Goal: Task Accomplishment & Management: Complete application form

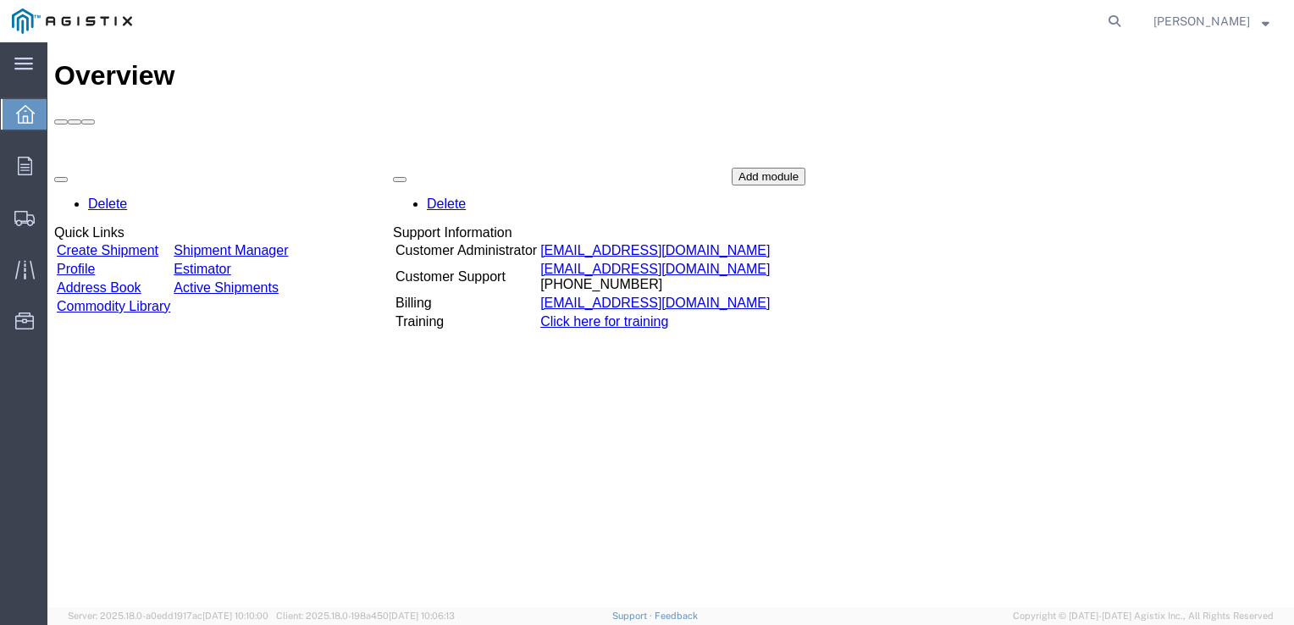
click at [121, 243] on link "Create Shipment" at bounding box center [108, 250] width 102 height 14
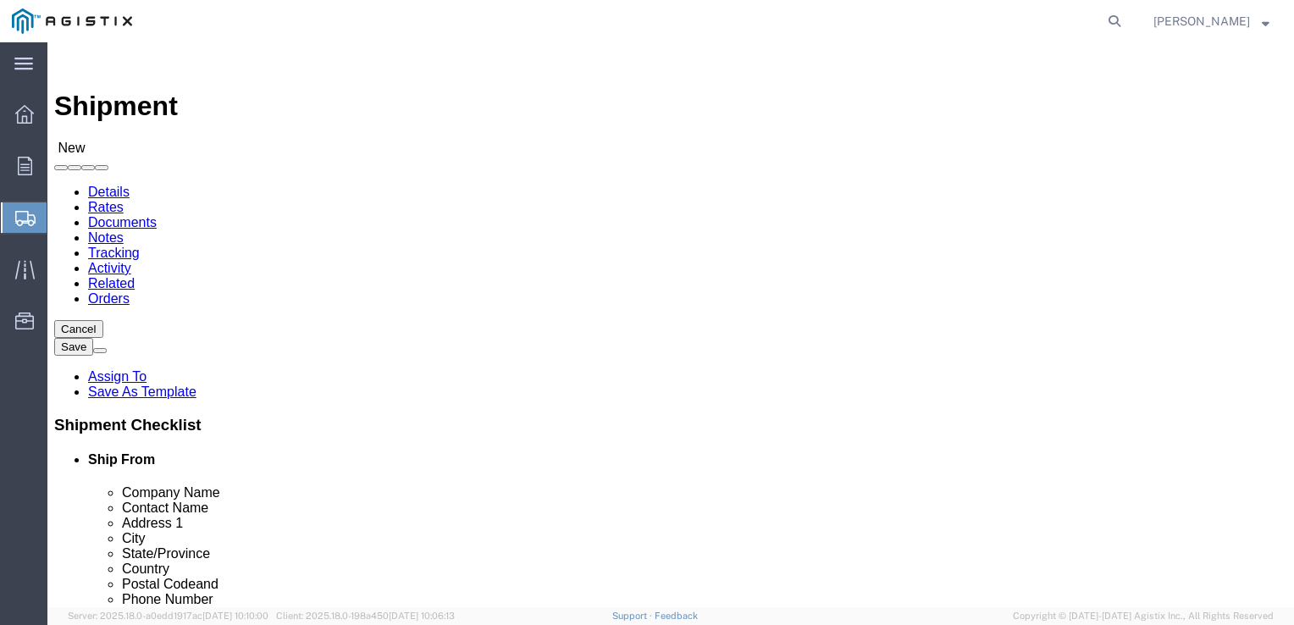
select select
click select "Select PG&E Powerflow Fluid Systems LLC"
select select "9596"
click select "Select PG&E Powerflow Fluid Systems LLC"
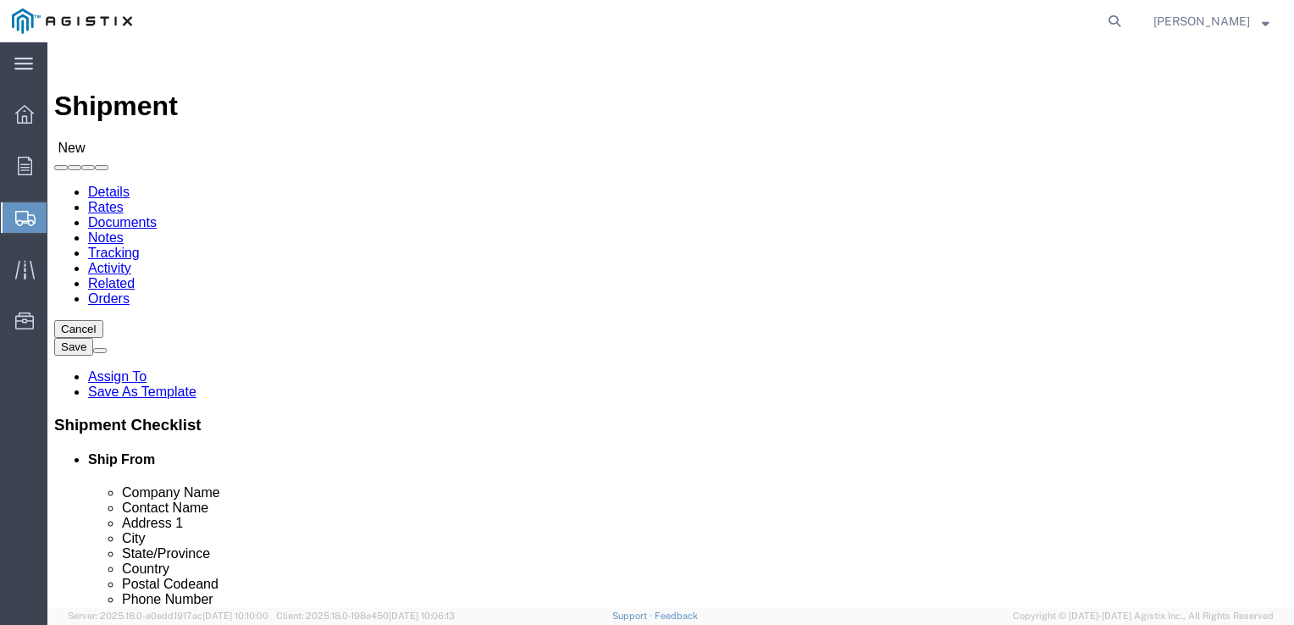
select select "PURCHORD"
select select
click select "Select All Others [GEOGRAPHIC_DATA] [GEOGRAPHIC_DATA] [GEOGRAPHIC_DATA] [GEOGRA…"
select select "23082"
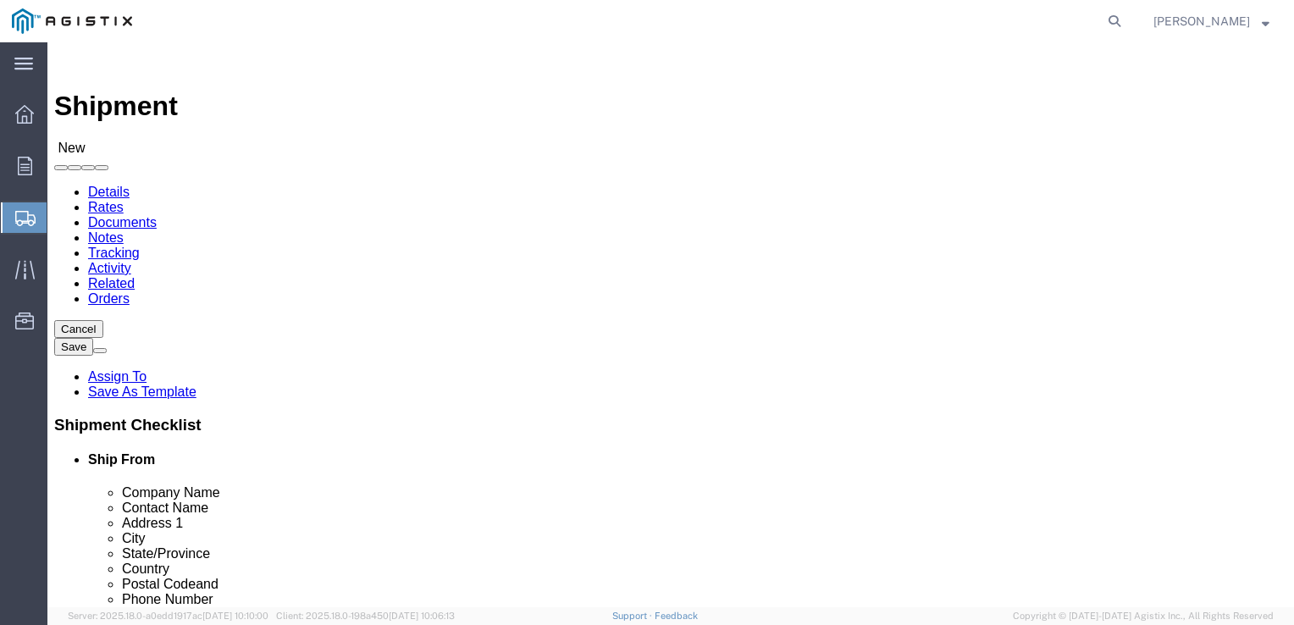
click select "Select All Others [GEOGRAPHIC_DATA] [GEOGRAPHIC_DATA] [GEOGRAPHIC_DATA] [GEOGRA…"
select select "19923"
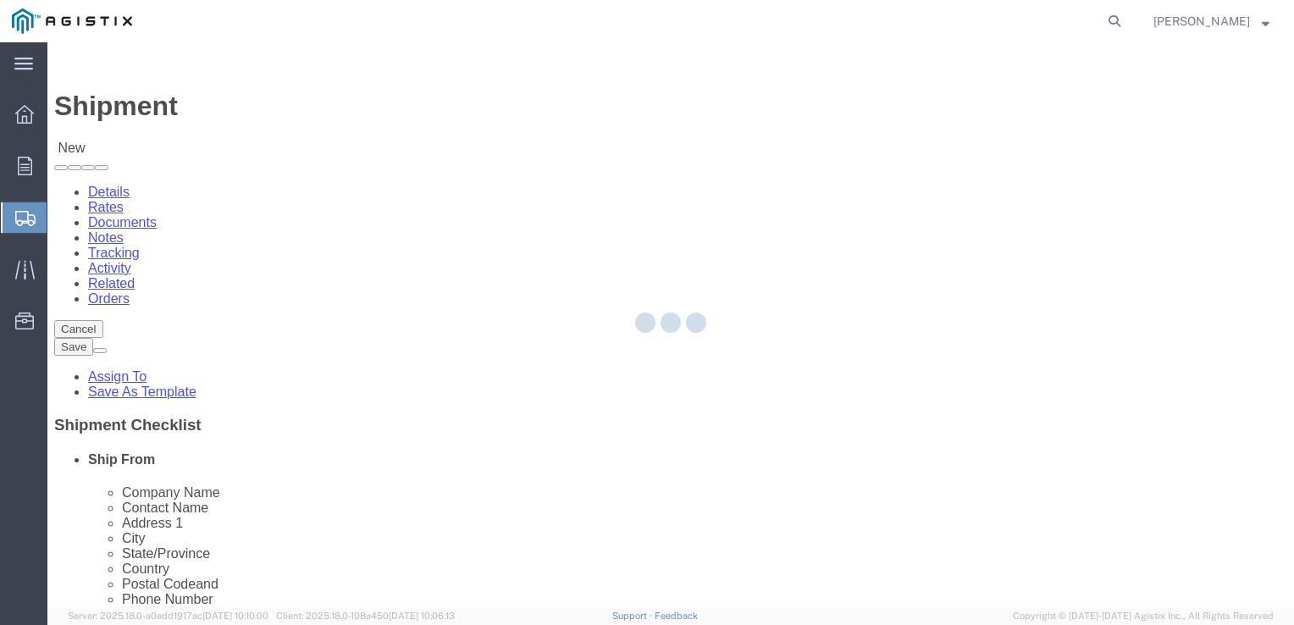
type input "710802"
type input "PG&E"
type input "[STREET_ADDRESS]"
type input "SAN [PERSON_NAME] OBISPO"
type input "93401"
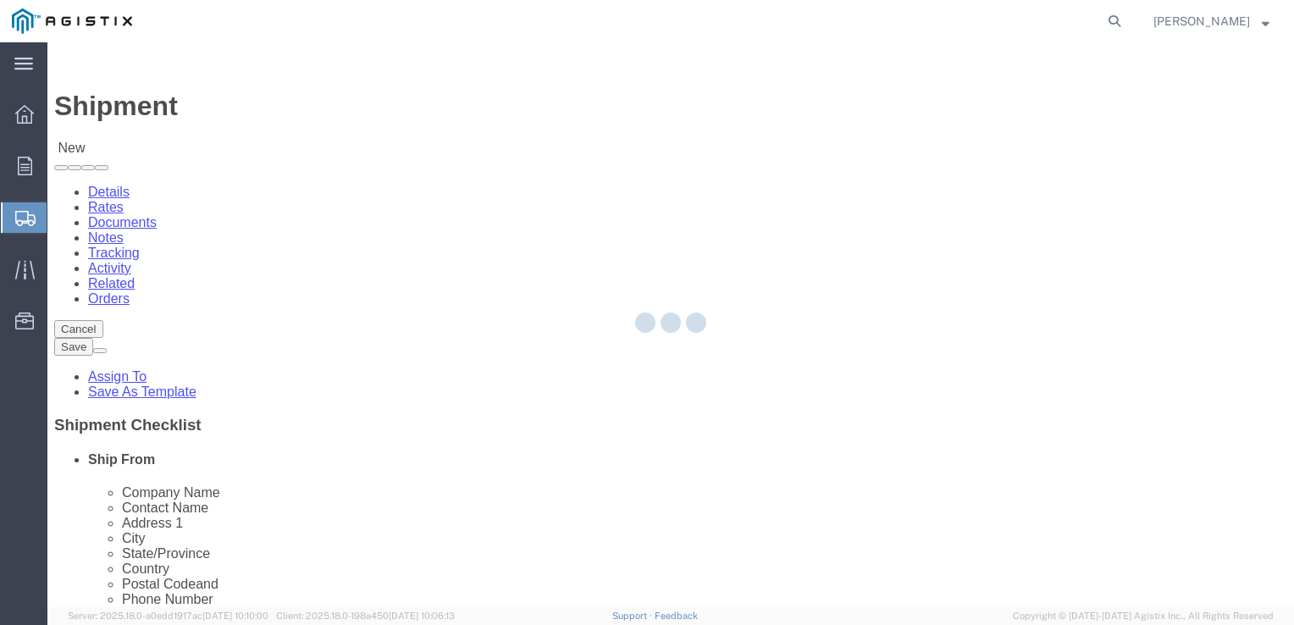
select select "CA"
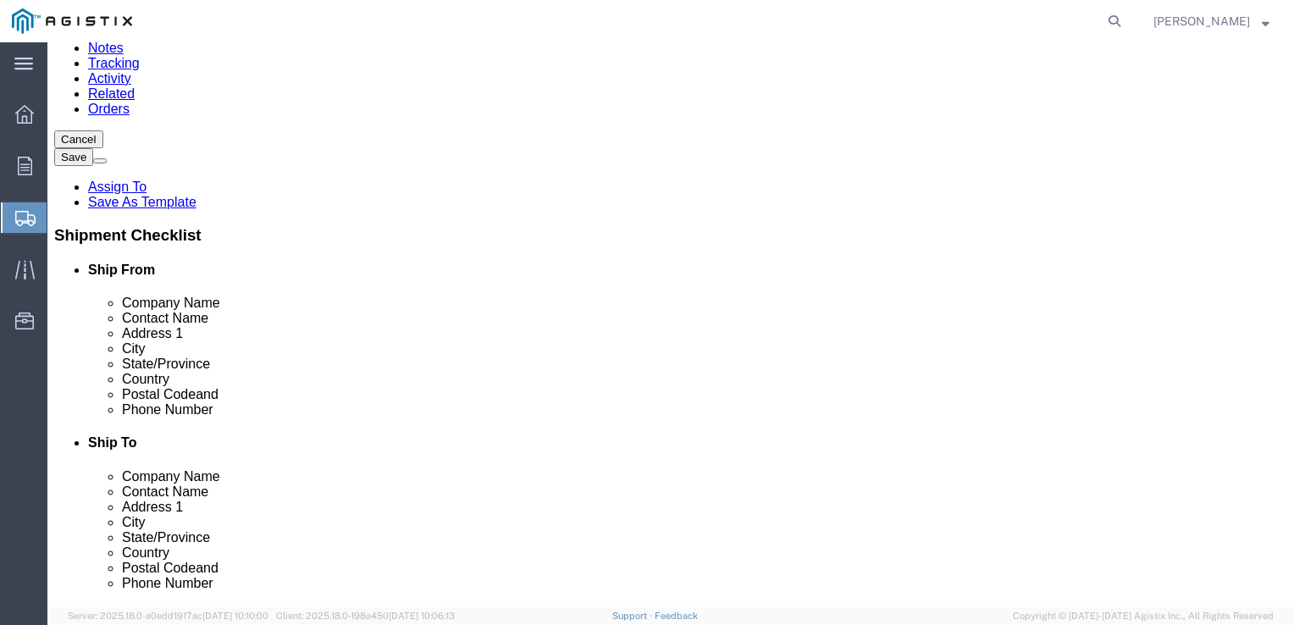
scroll to position [7450, 0]
click input "text"
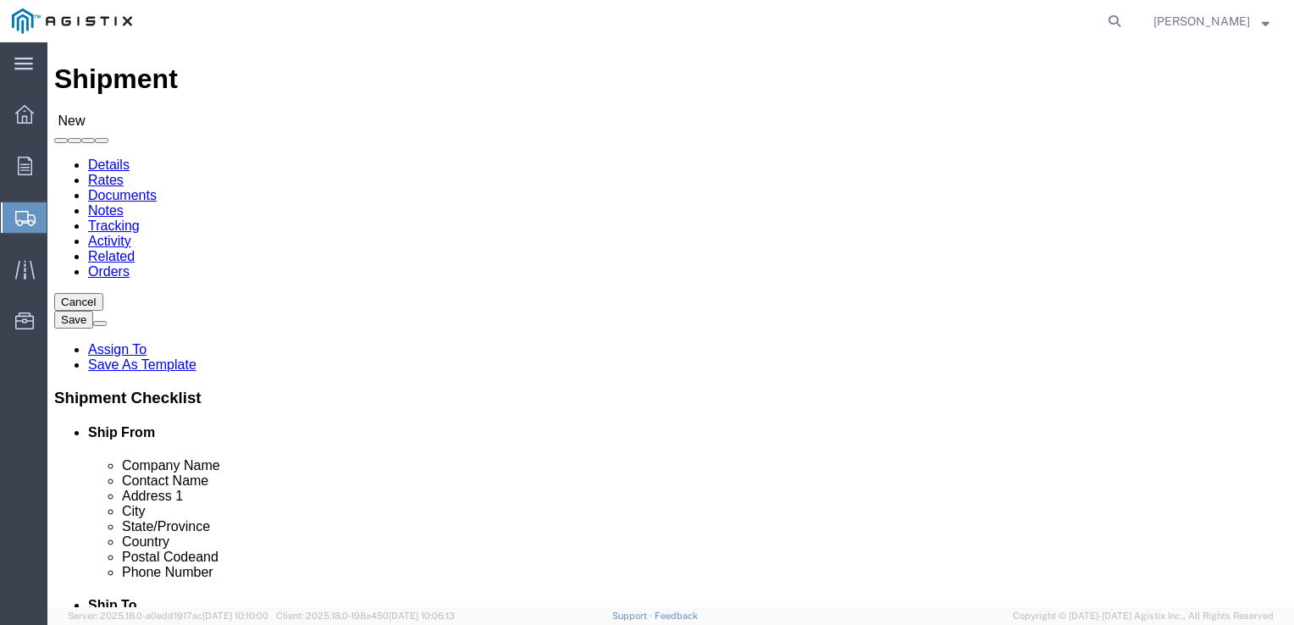
scroll to position [0, 0]
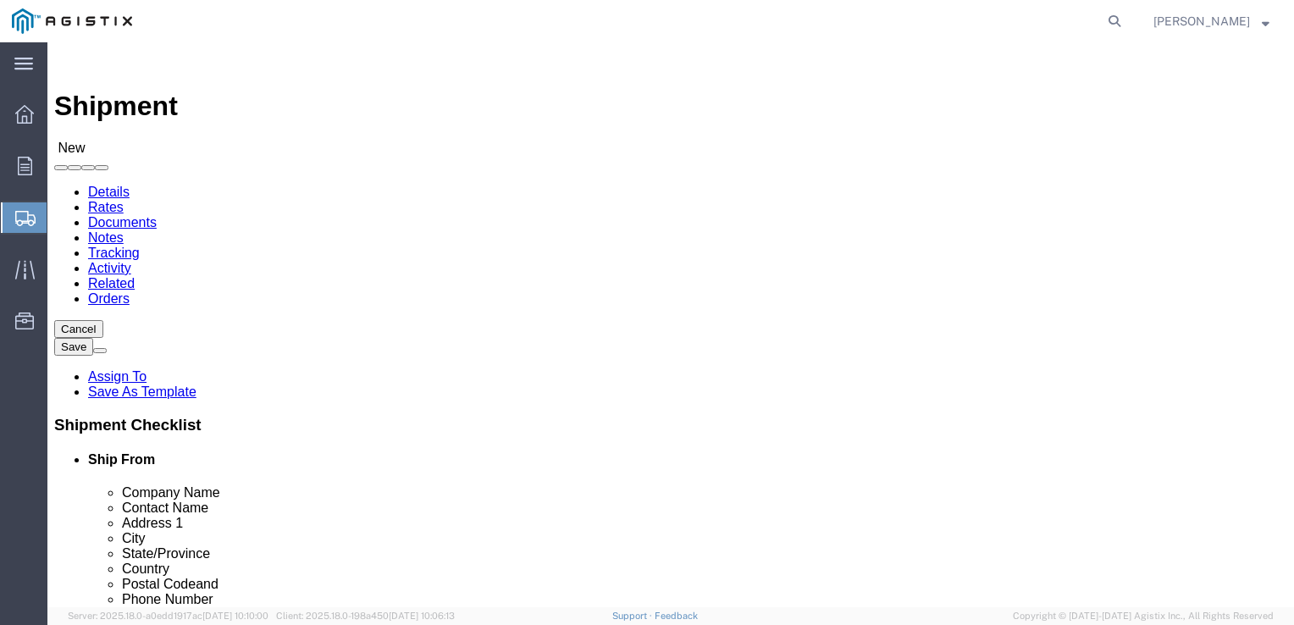
type input "POWERFLOW"
drag, startPoint x: 264, startPoint y: 424, endPoint x: 178, endPoint y: 427, distance: 86.4
click input "POWERFLOW"
click input "text"
type input "POWERFLOW FLUID SYSTEMS"
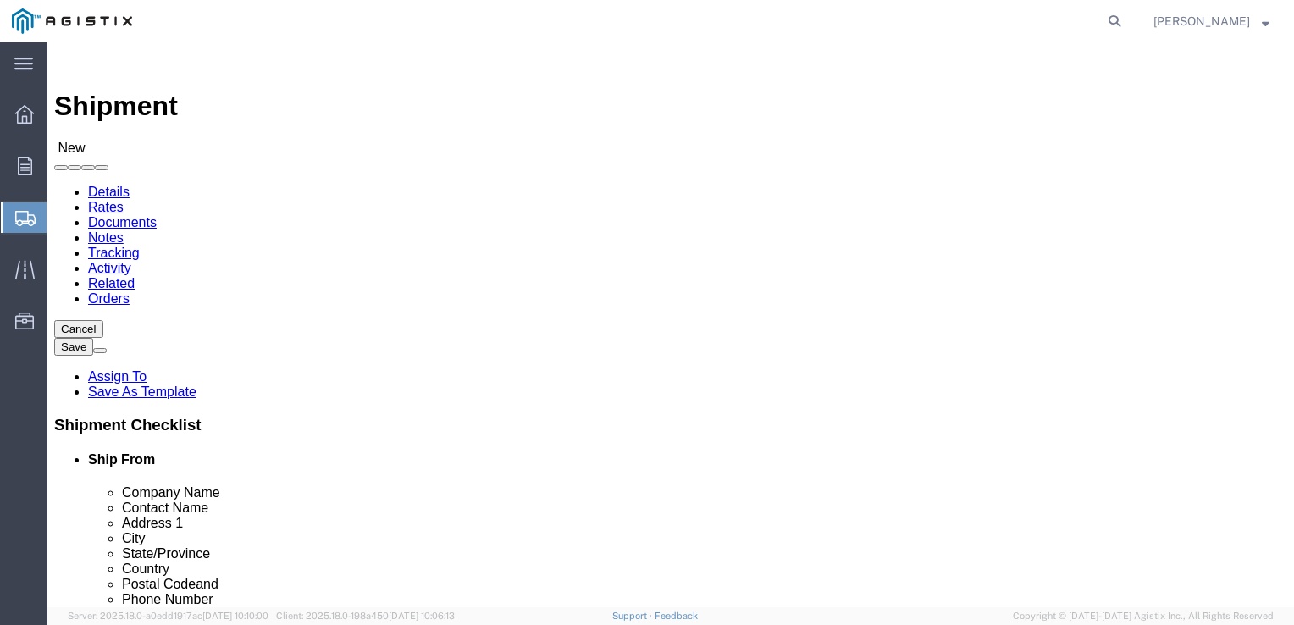
click input "text"
type input "[PERSON_NAME]"
click input "text"
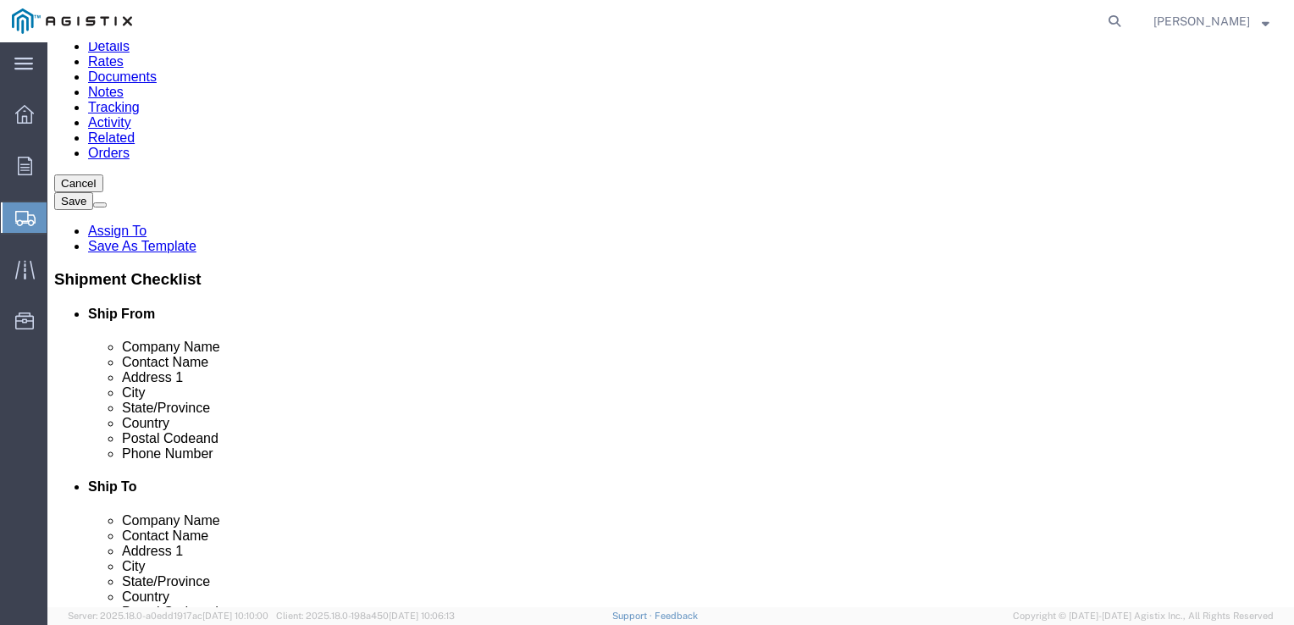
scroll to position [148, 0]
type input "[STREET_ADDRESS][PERSON_NAME]"
select select
click input "text"
type input "LEES SUMMIT"
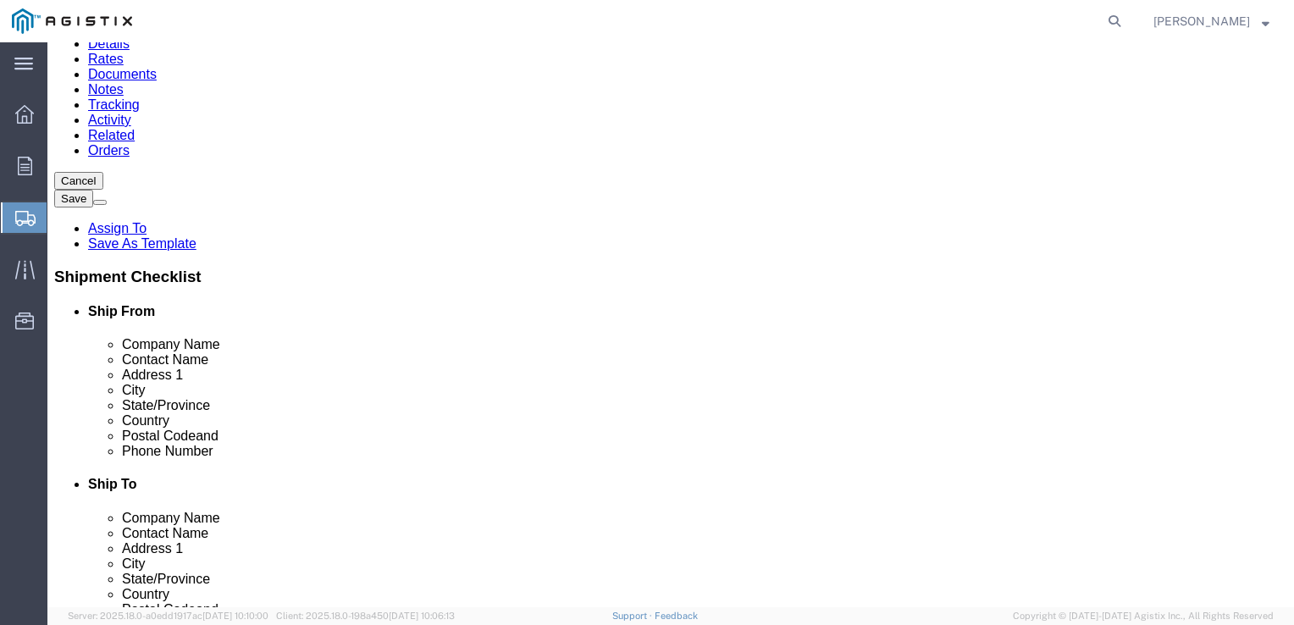
select select
type input "M"
select select
select select "MO"
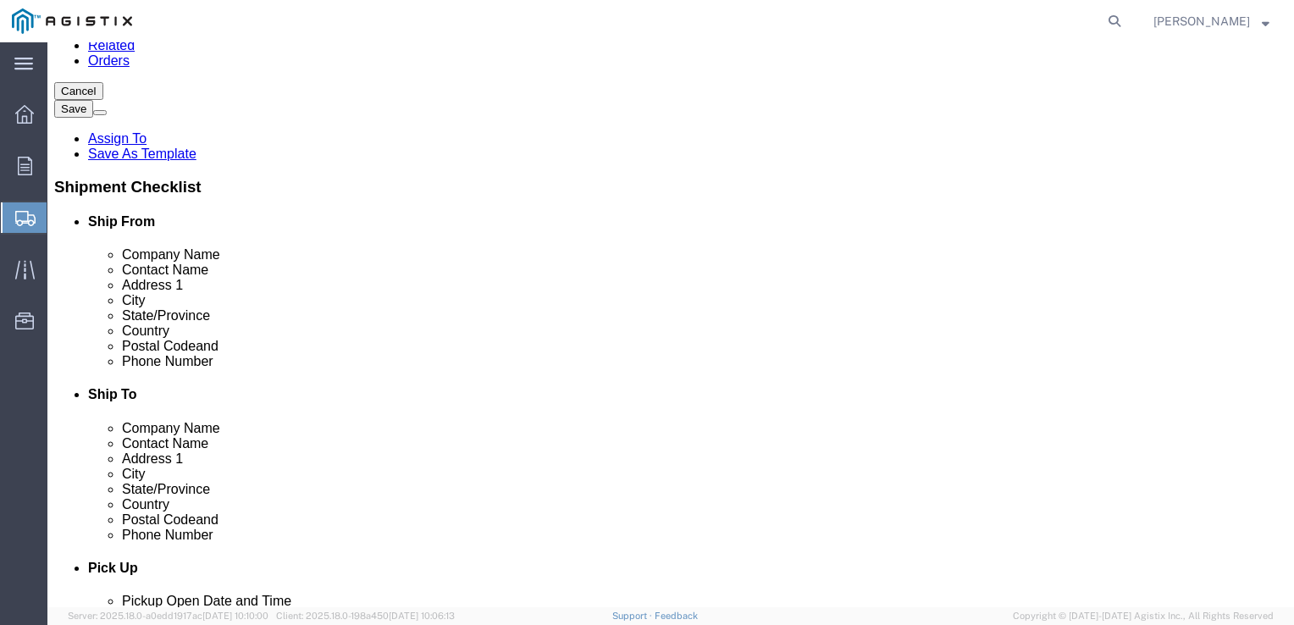
scroll to position [254, 0]
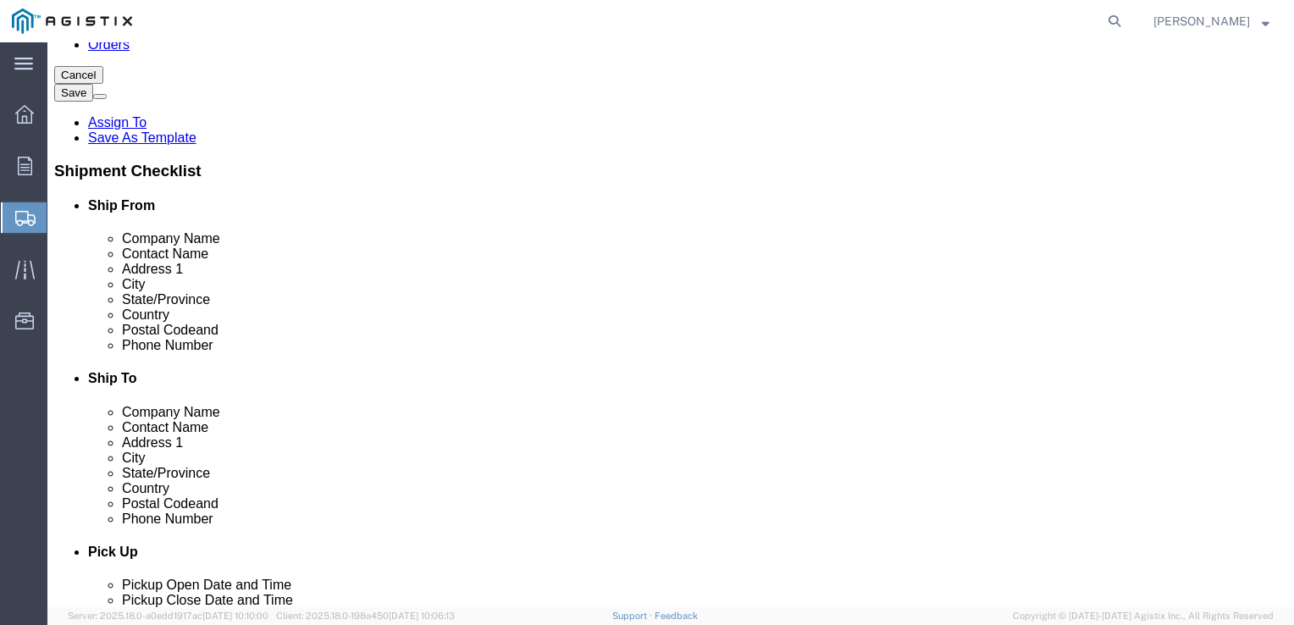
click input "text"
type input "64082"
select select
click input "text"
type input "8165313800"
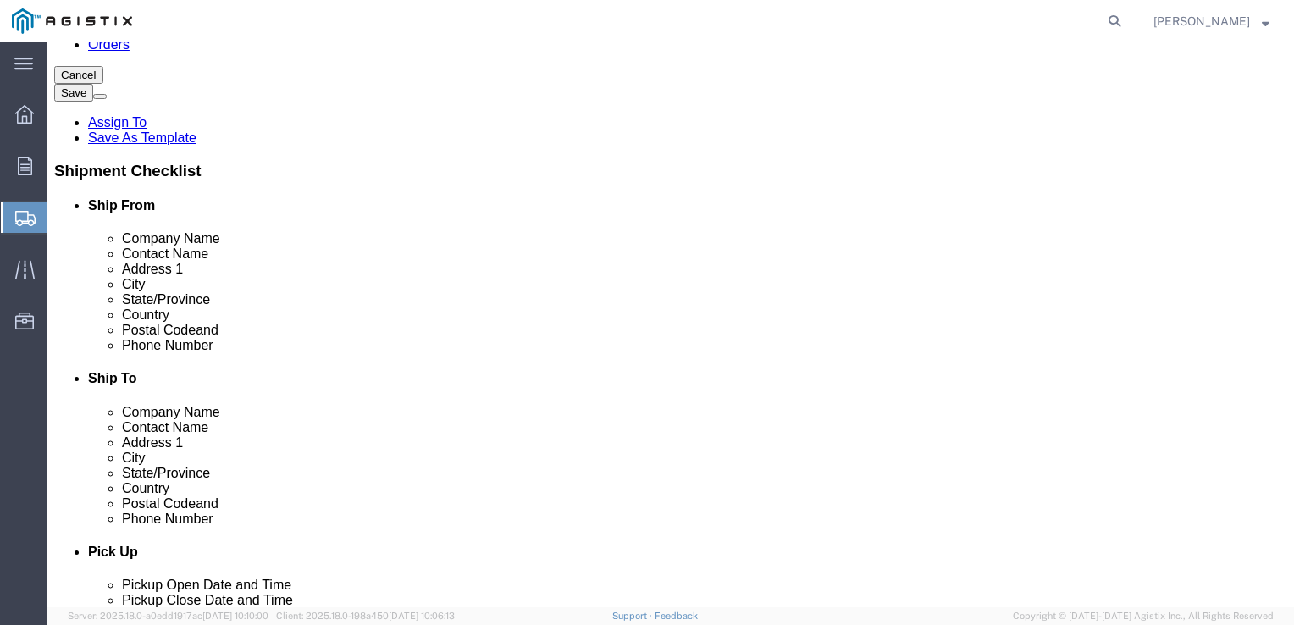
click input "text"
type input "[EMAIL_ADDRESS][DOMAIN_NAME]"
checkbox input "true"
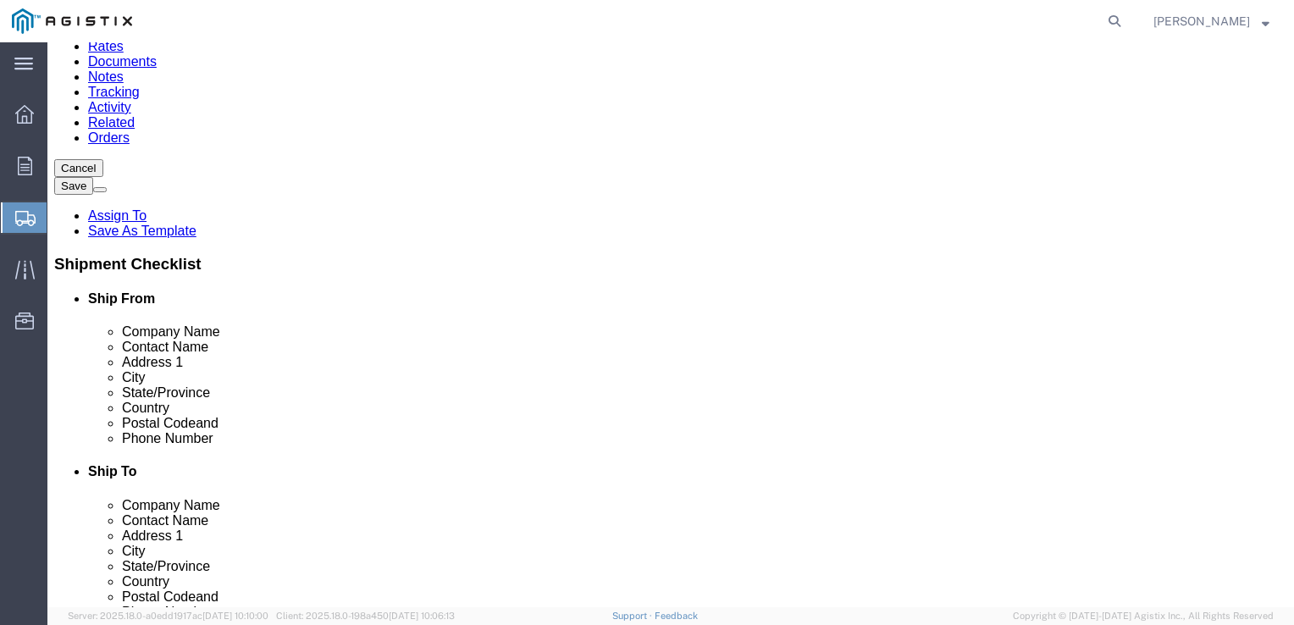
scroll to position [105, 0]
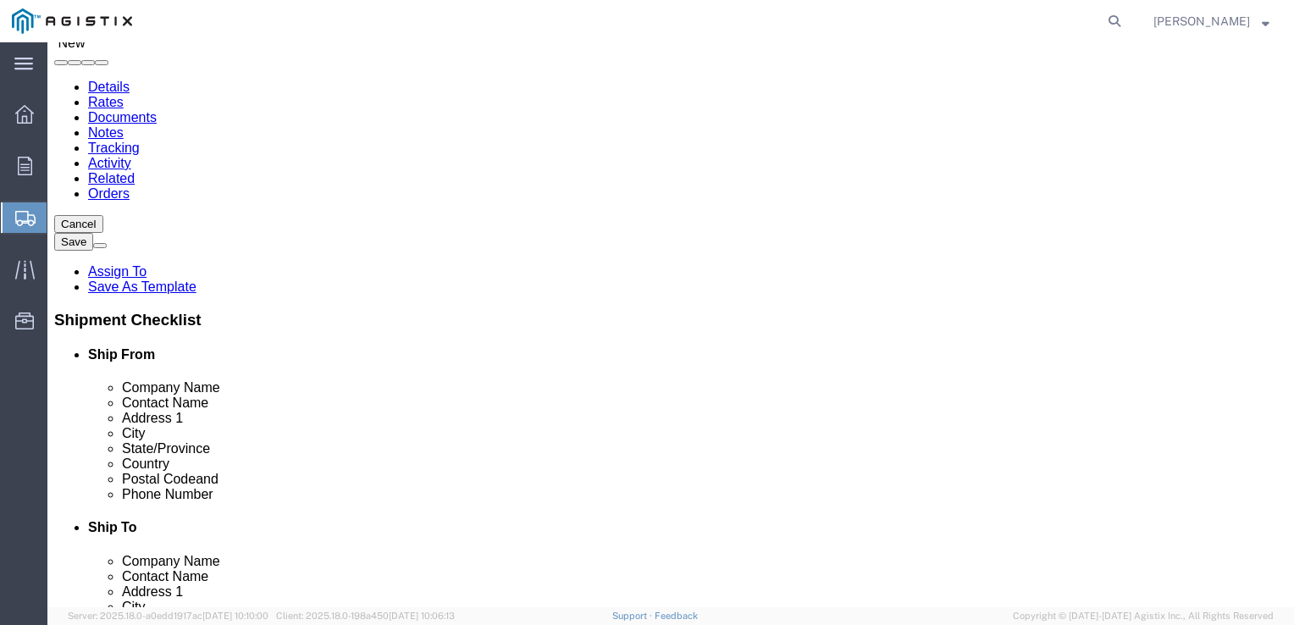
click input "text"
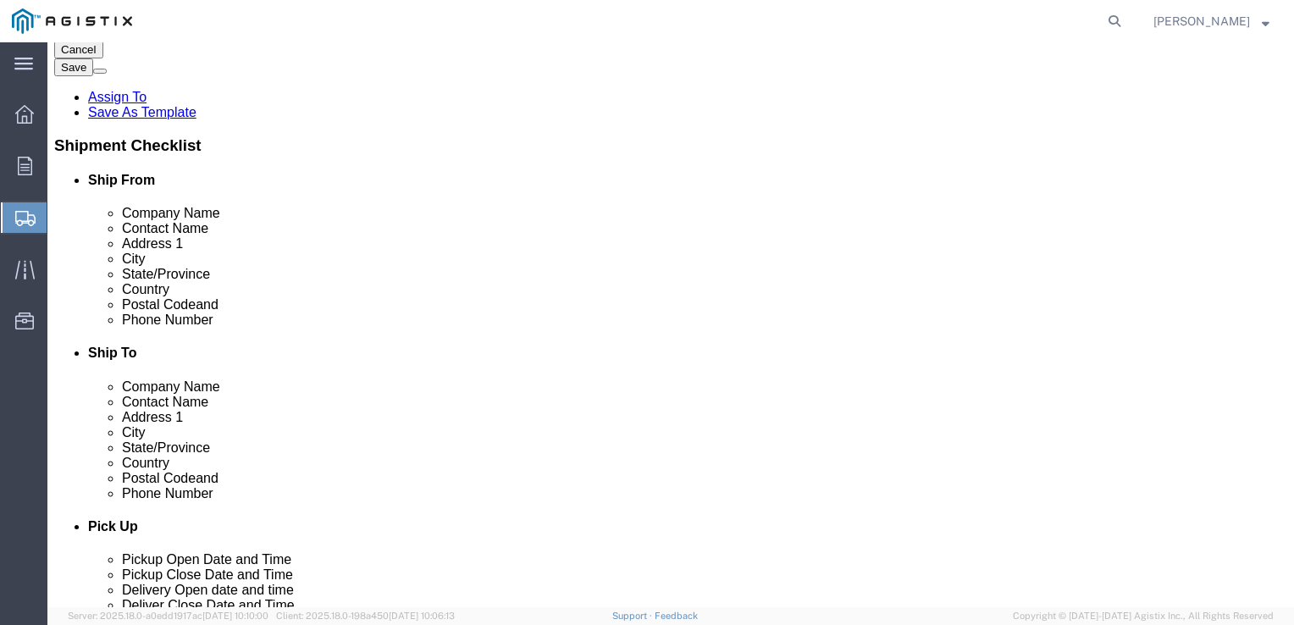
scroll to position [296, 0]
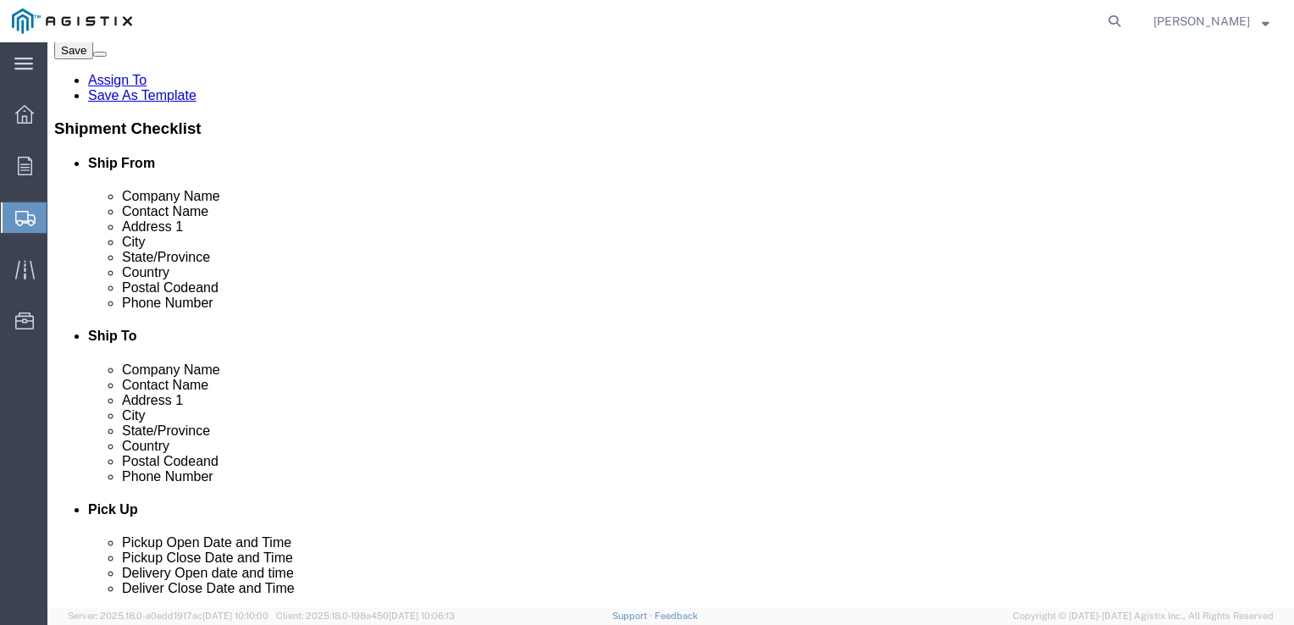
type input "RECEIVING DEPT"
click input "text"
type input "8052858316"
click input "text"
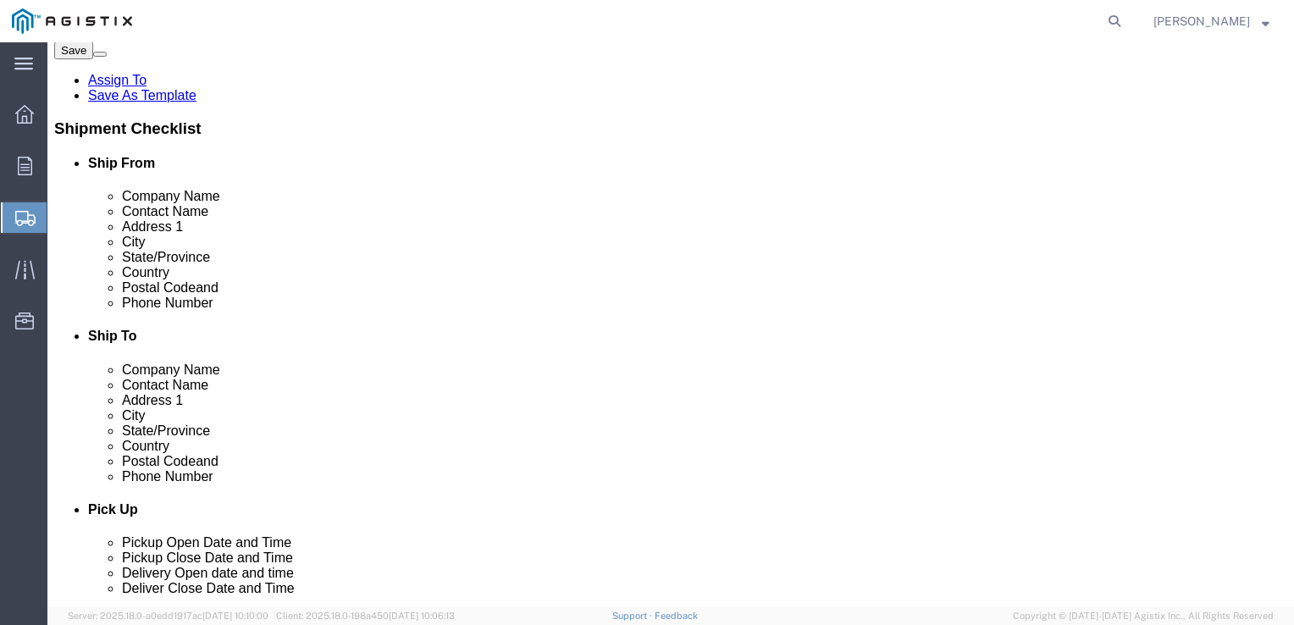
click div "Shipment Notification"
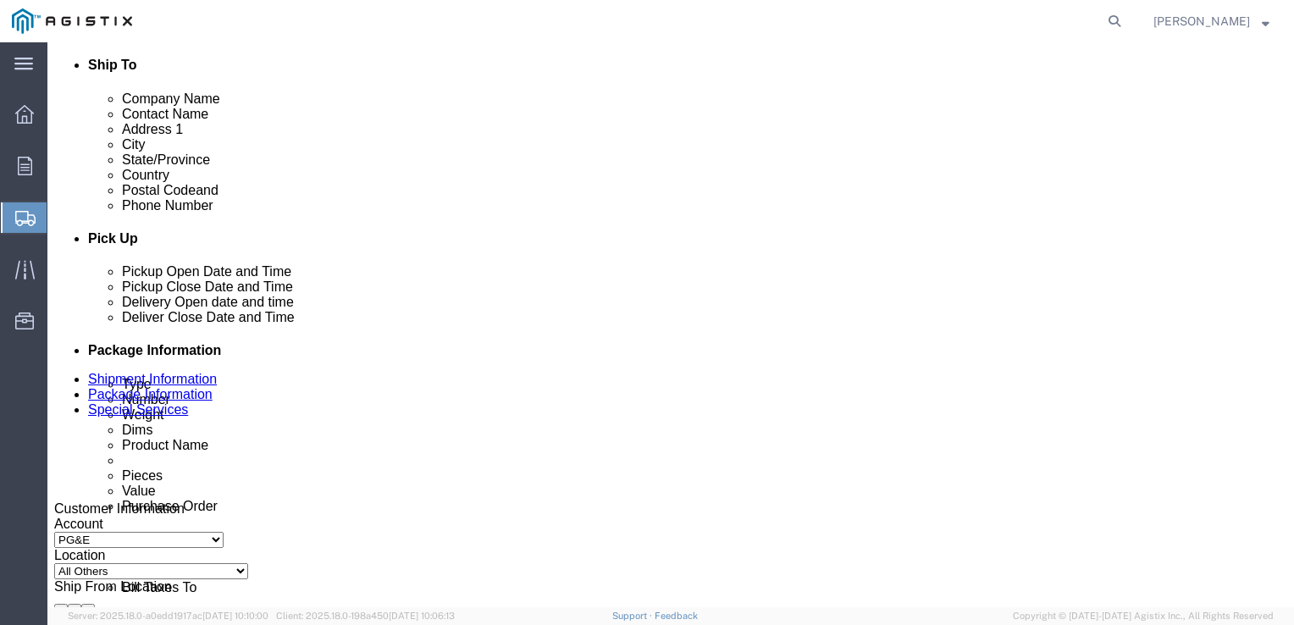
scroll to position [571, 0]
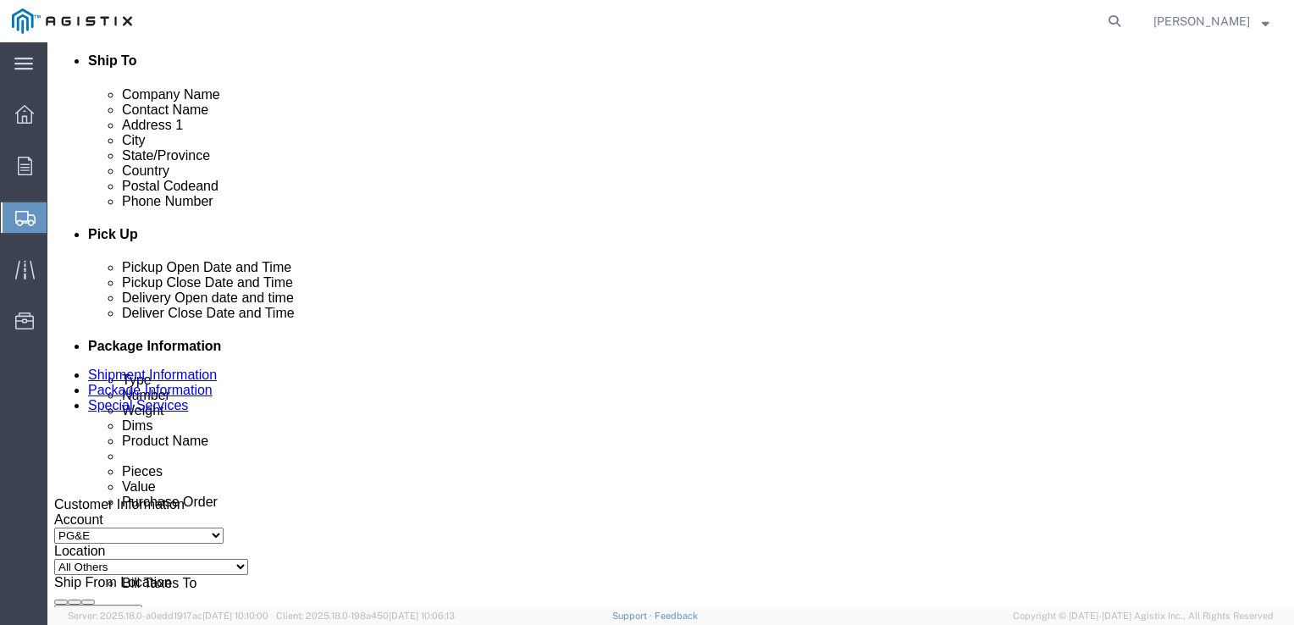
click div "[DATE] 4:00 PM"
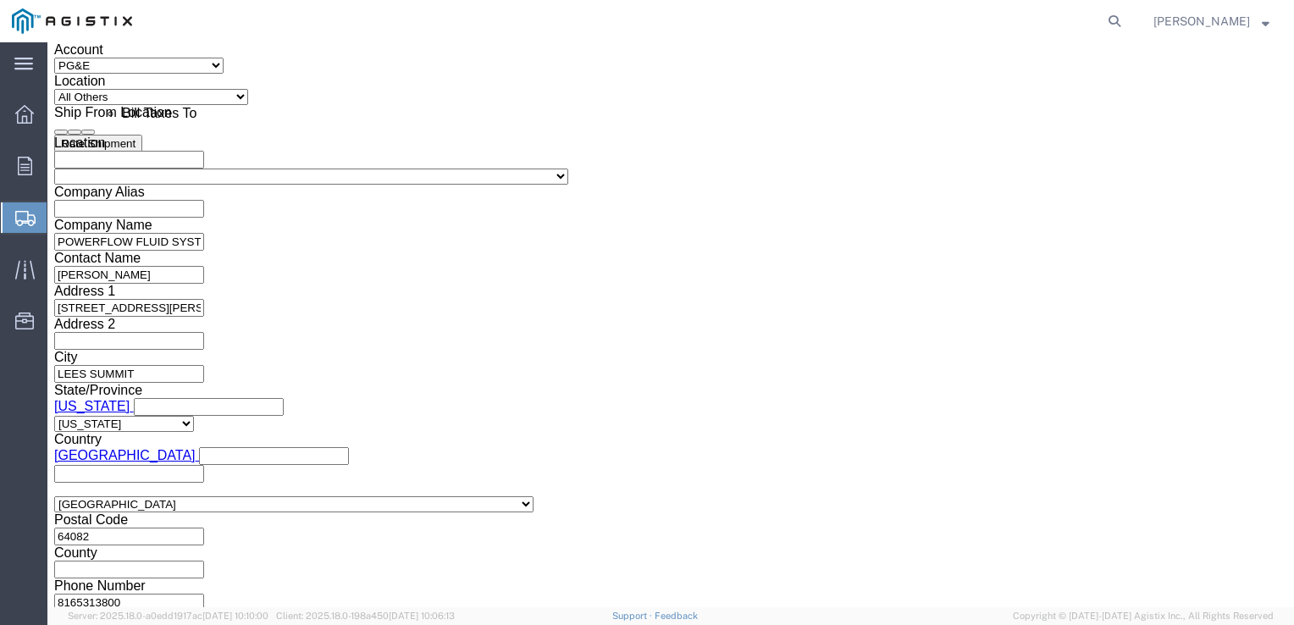
click button "Apply"
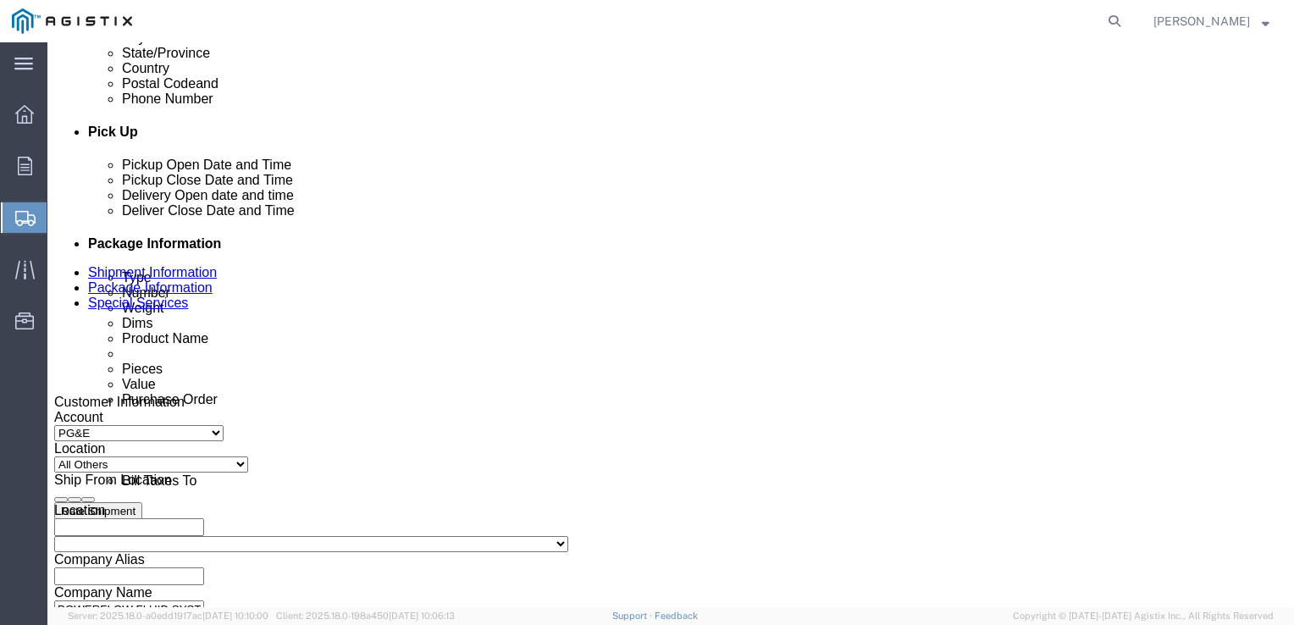
scroll to position [639, 0]
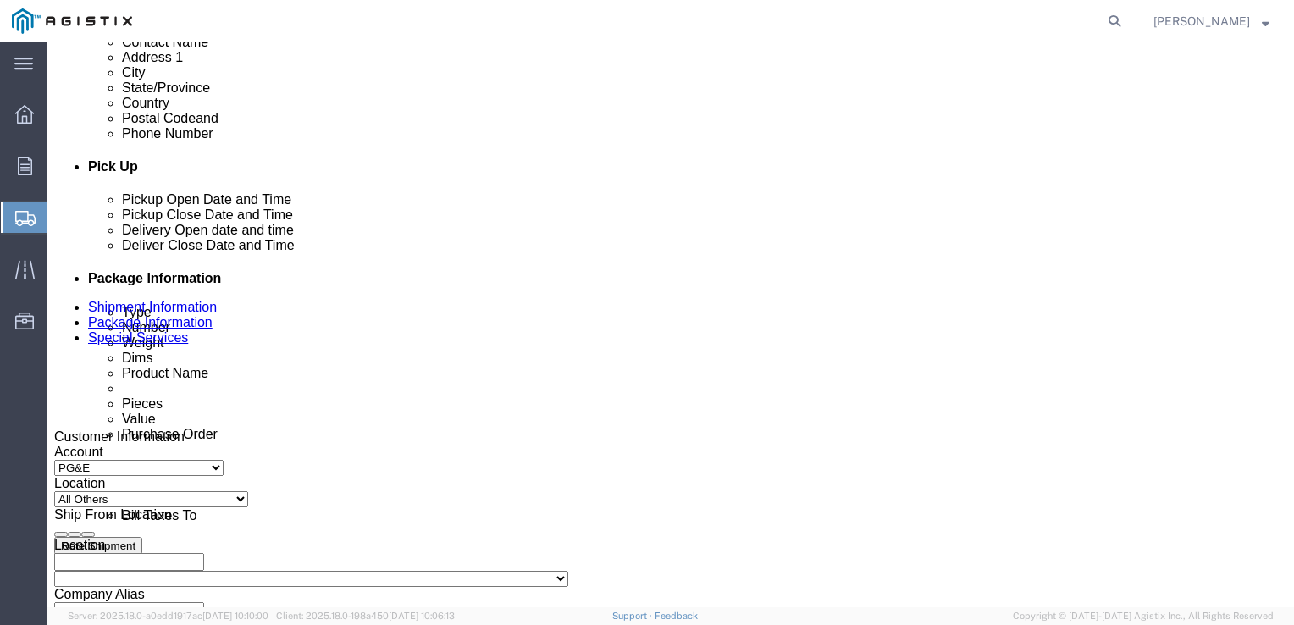
click div "[DATE] 4:00 PM"
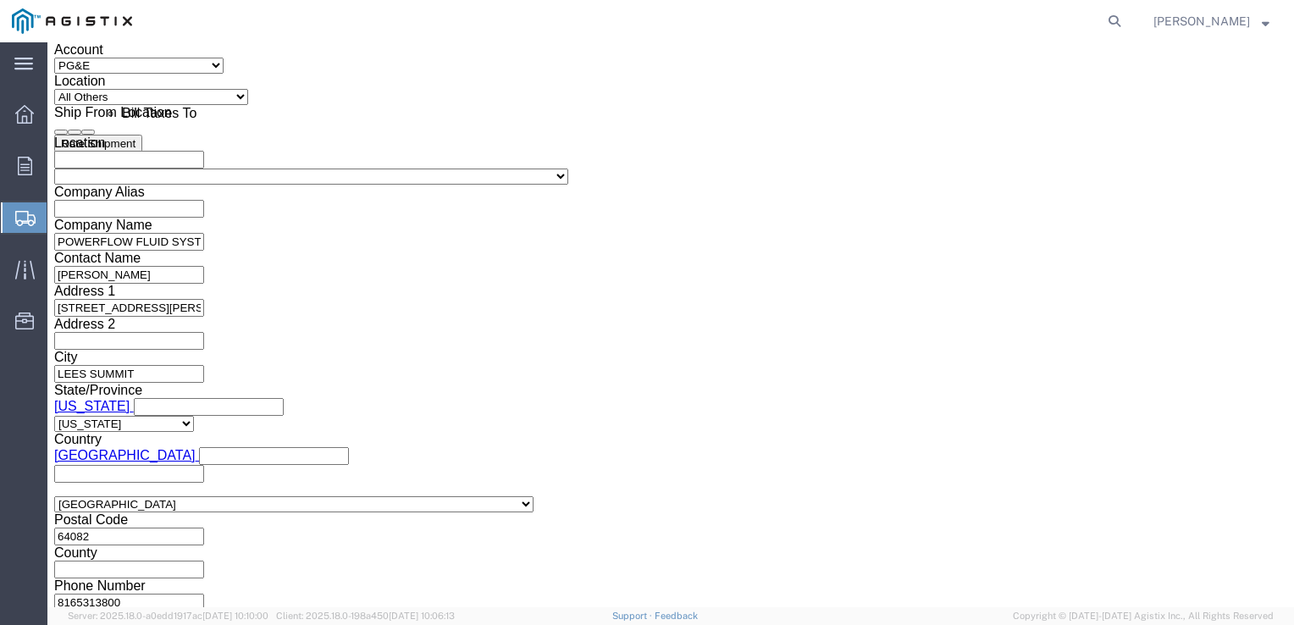
type input "12:00 PM"
click button "Apply"
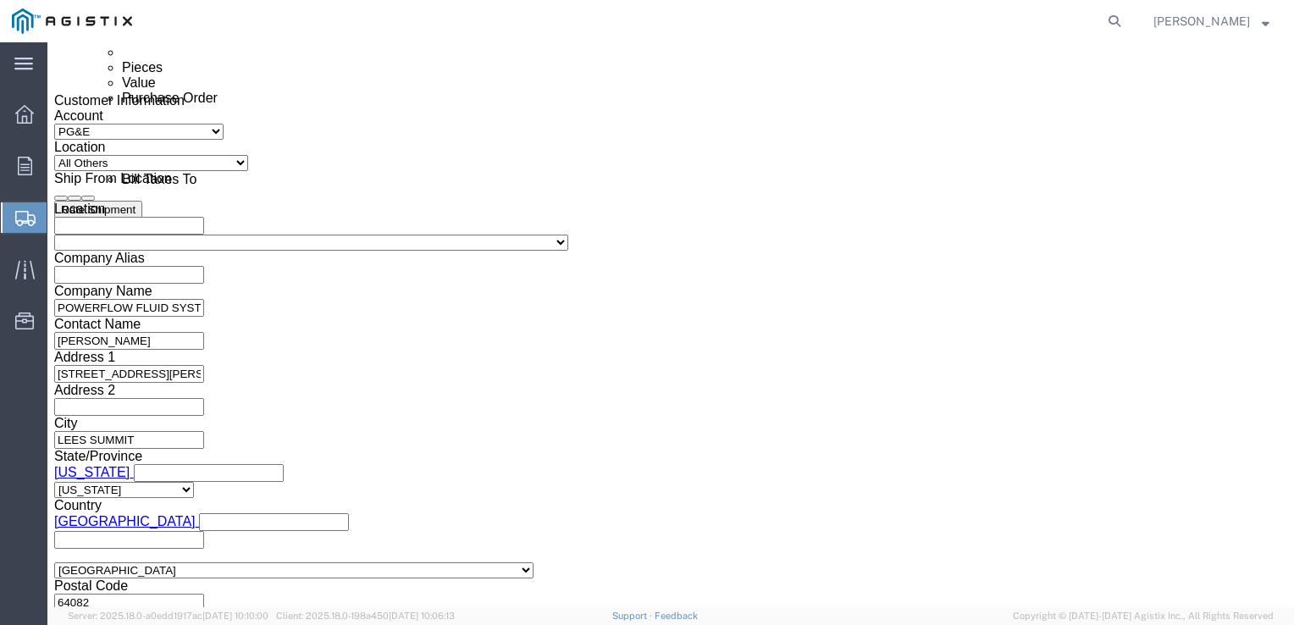
scroll to position [830, 0]
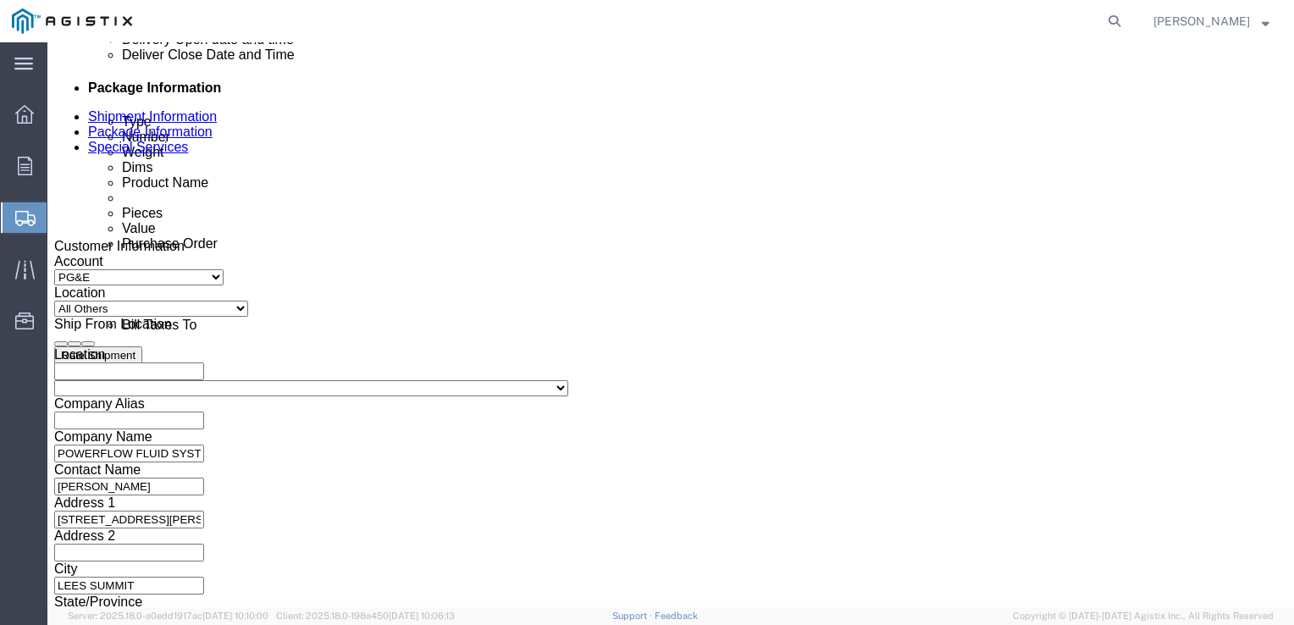
click div "[DATE] 5:00 PM"
type input "4:00 PM"
click button "Apply"
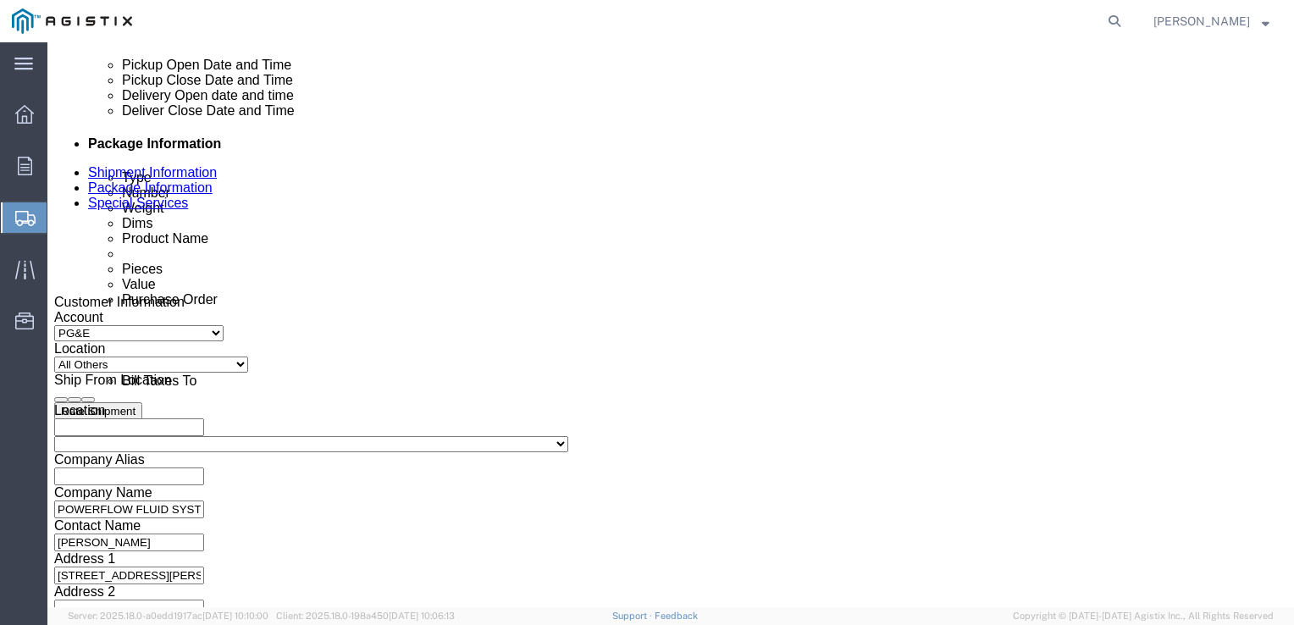
scroll to position [766, 0]
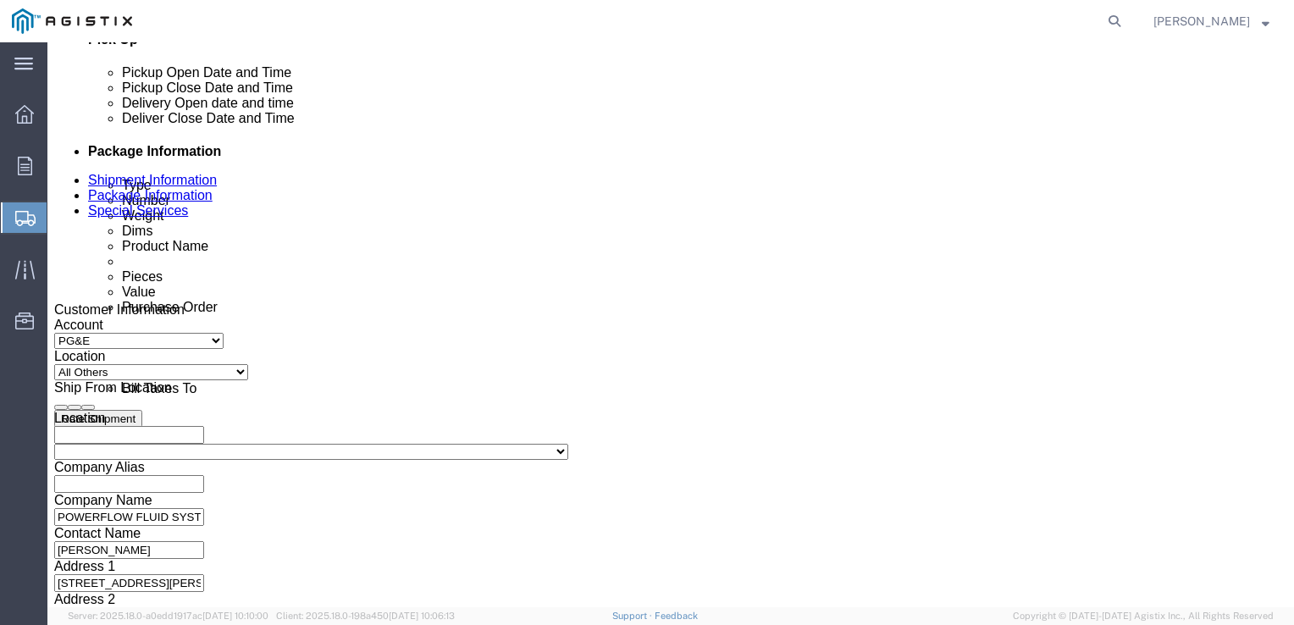
click icon
click div
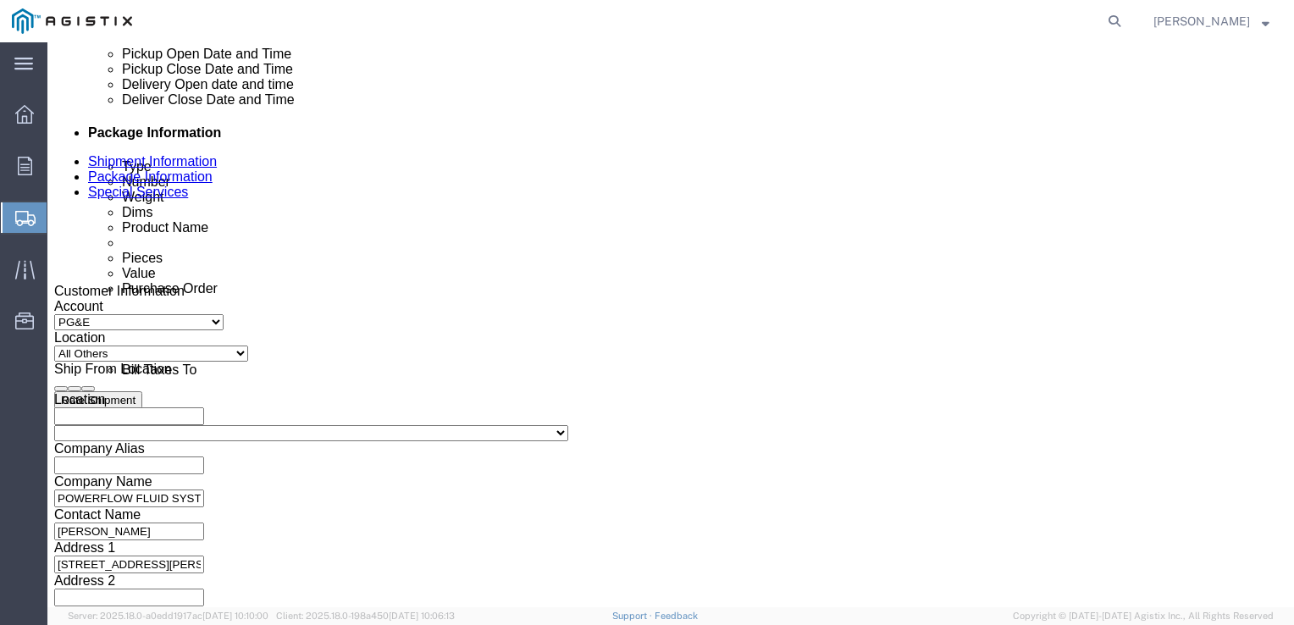
click input "6:00 PM"
type input "9:00 AM"
click button "Apply"
click div
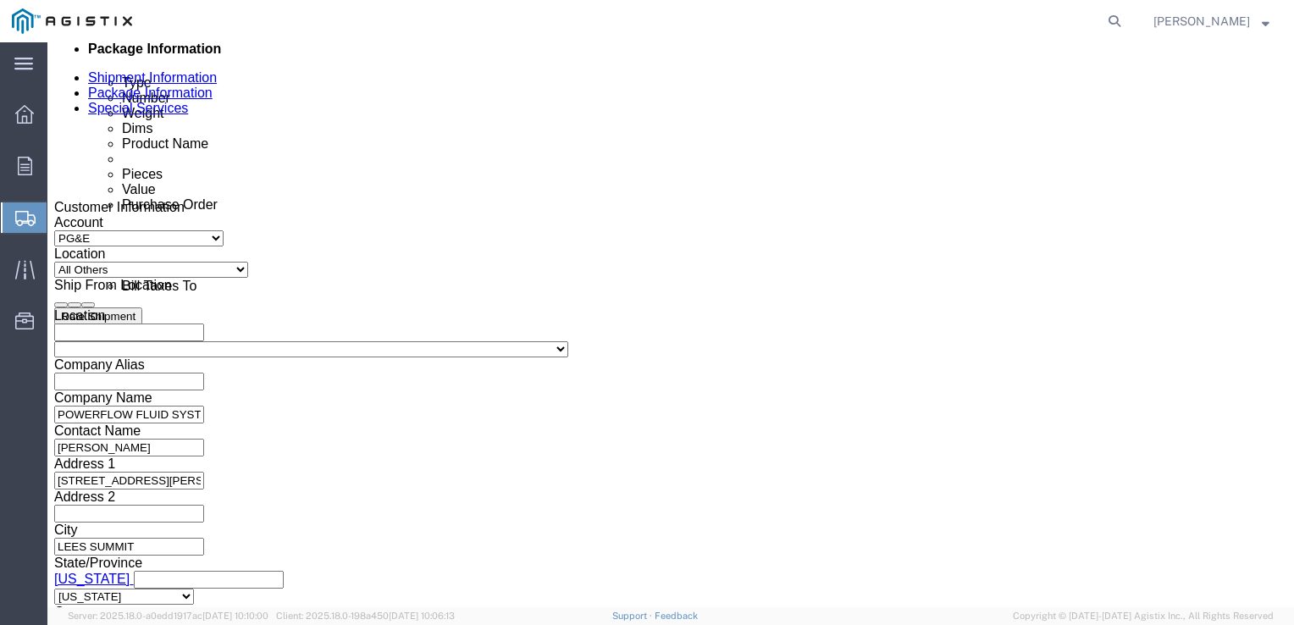
scroll to position [869, 0]
click input "10:00 AM"
type input "4:00 PM"
click button "Apply"
click input "text"
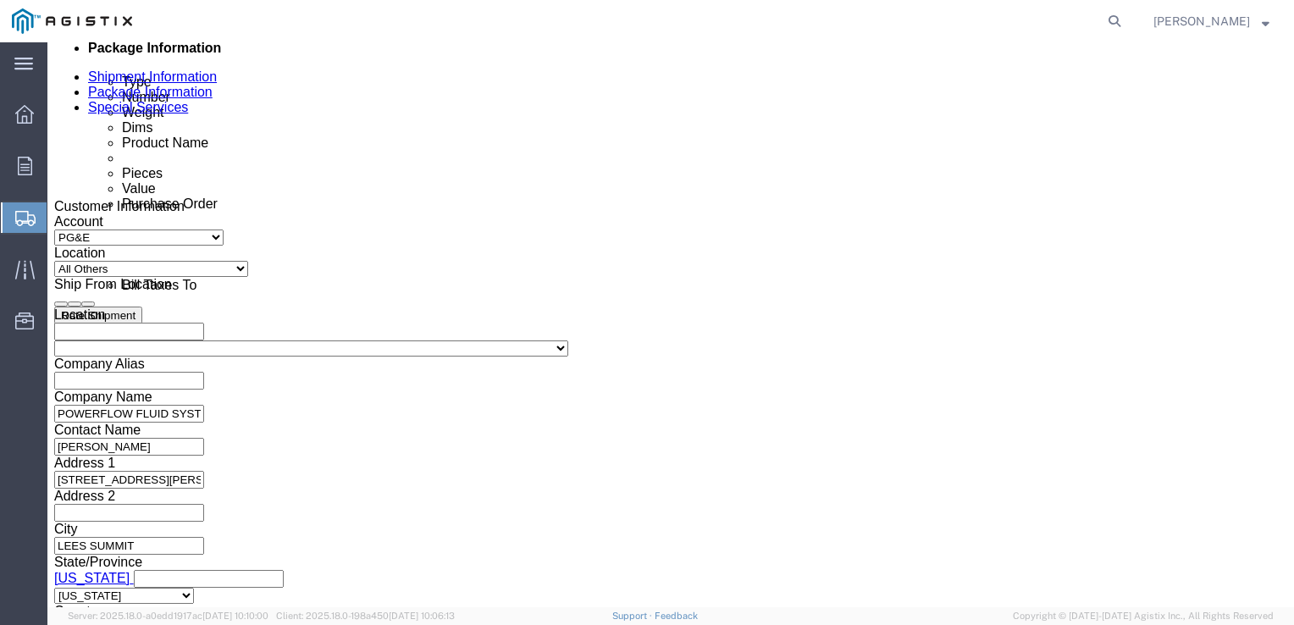
type input "3501409705"
click select "Select Account Type Activity ID Airline Appointment Number ASN Batch Request # …"
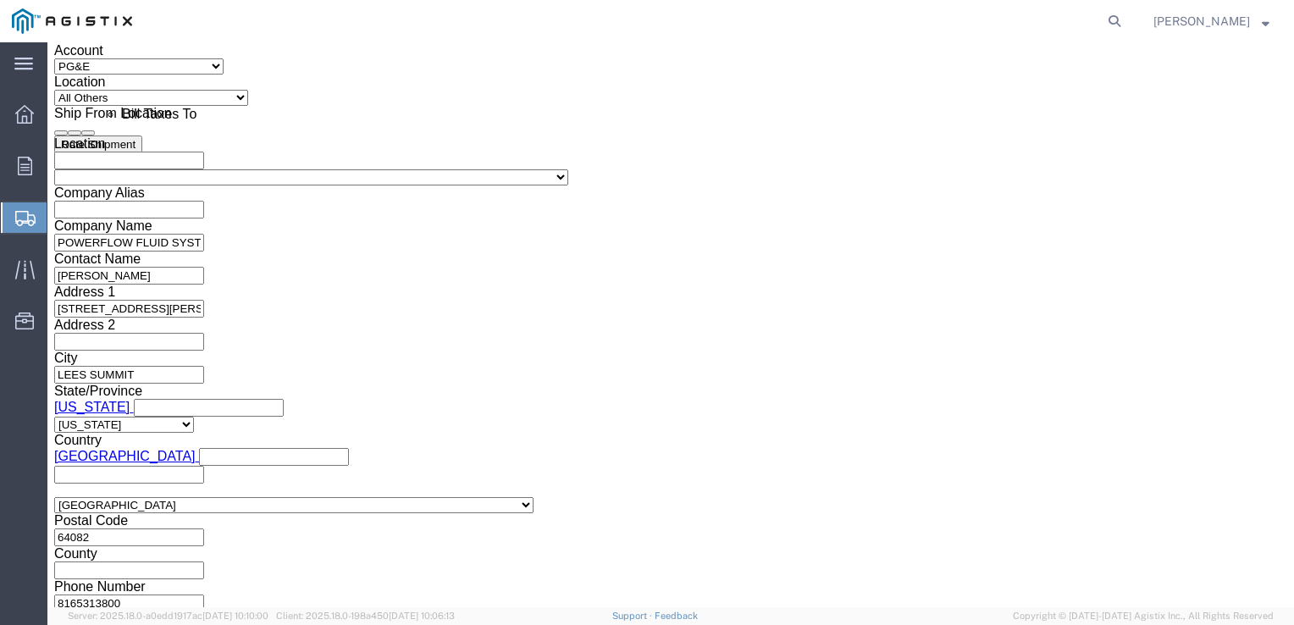
scroll to position [1041, 0]
click button "Continue"
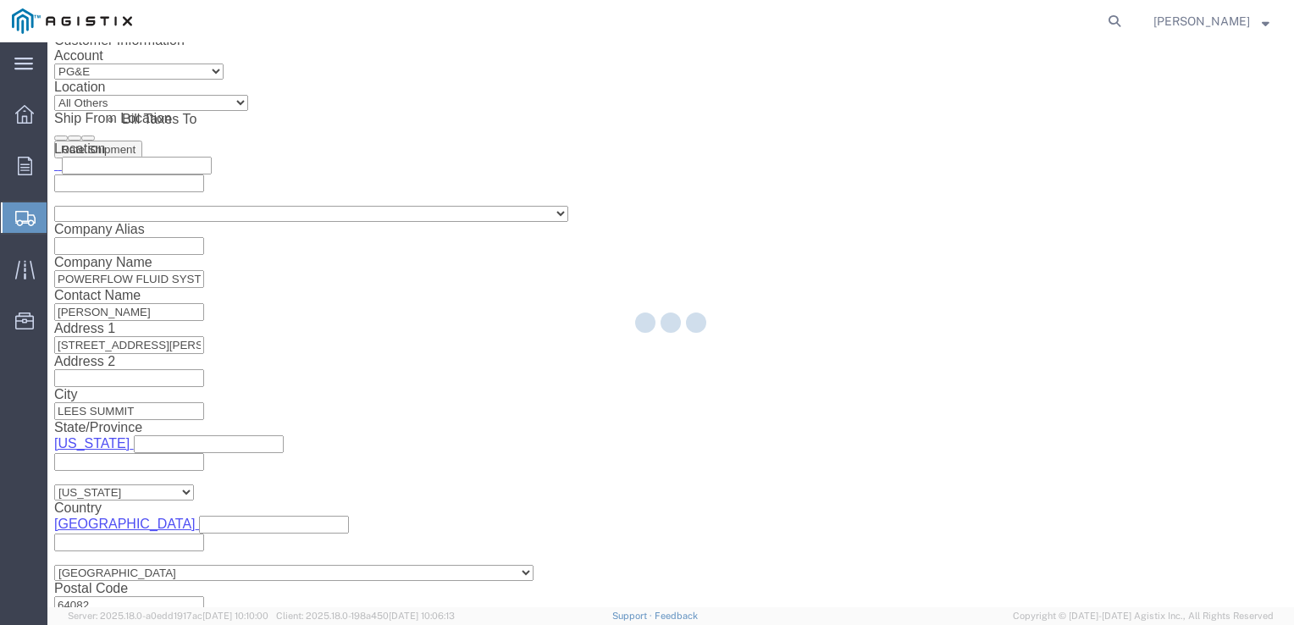
scroll to position [6, 0]
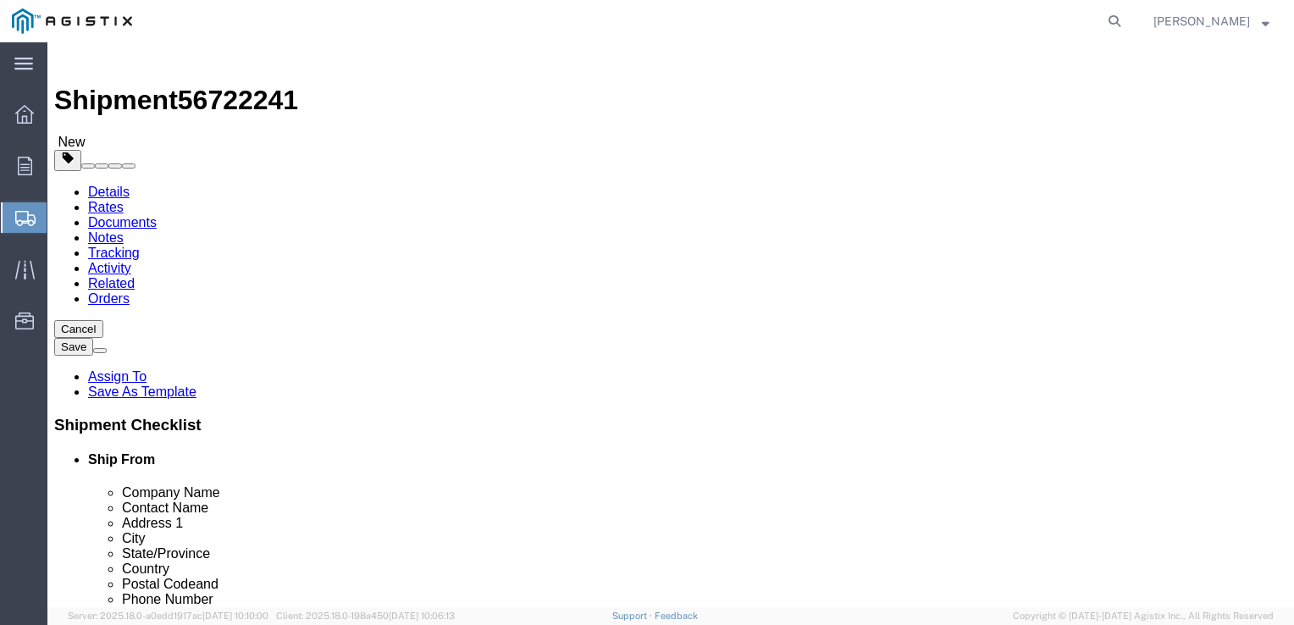
select select "CBOX"
click input "1"
type input "8"
click input "text"
click select "Select Bulk Bundle(s) Cardboard Box(es) Carton(s) Crate(s) Drum(s) (Fiberboard)…"
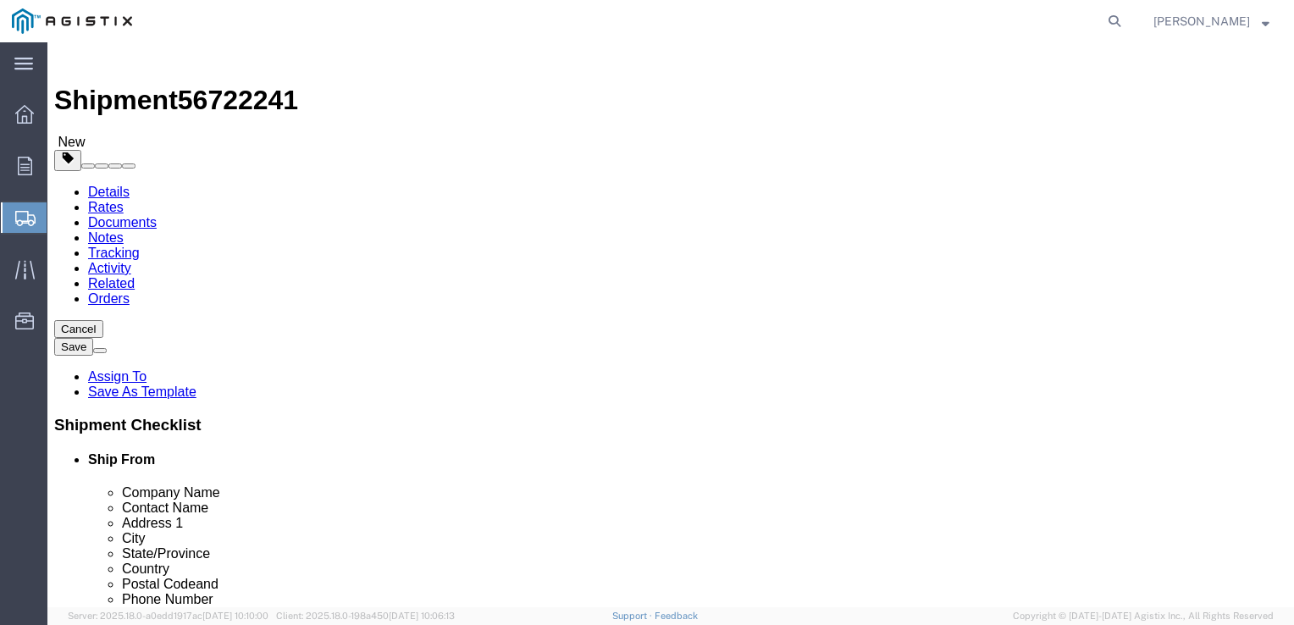
select select "PSNS"
click select "Select Bulk Bundle(s) Cardboard Box(es) Carton(s) Crate(s) Drum(s) (Fiberboard)…"
click input "text"
type input "8"
click input "8"
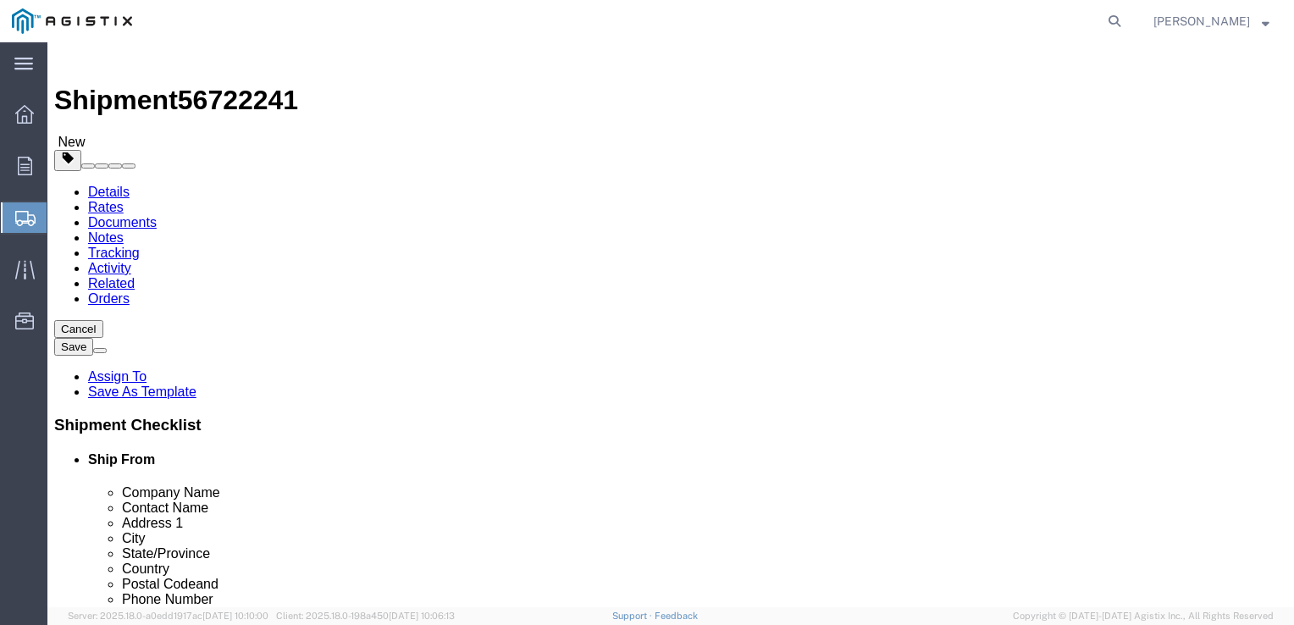
type input "1"
click input "text"
type input "48"
type input "40"
type input "51"
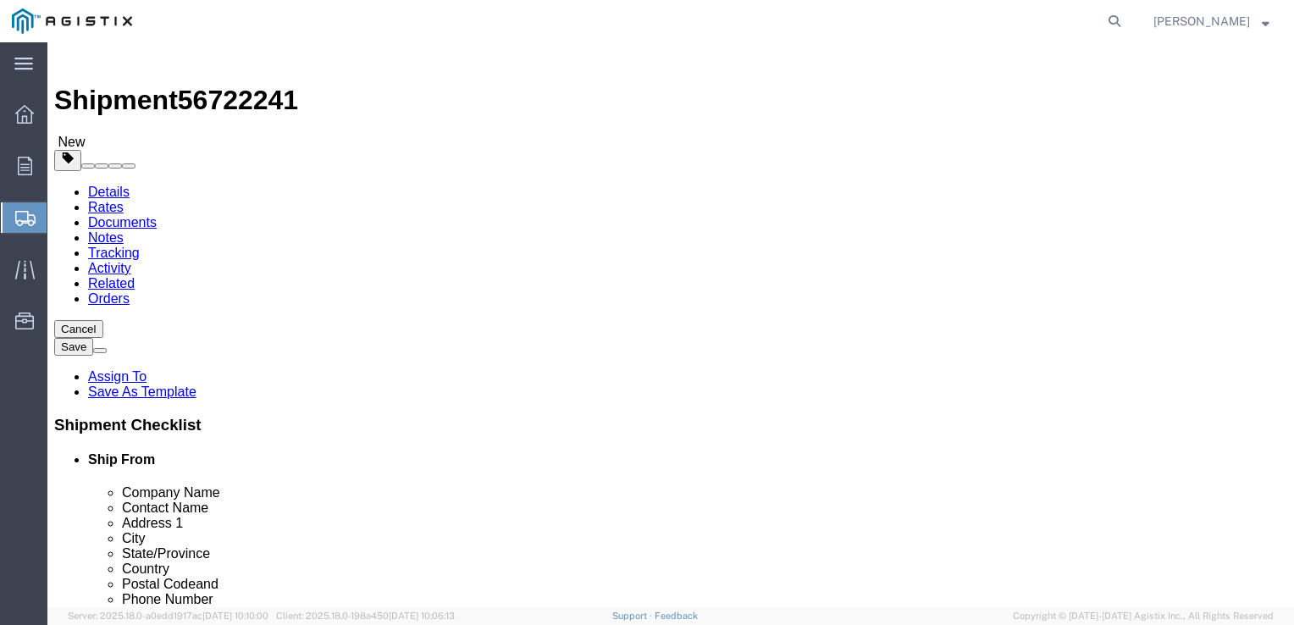
click input "0.00"
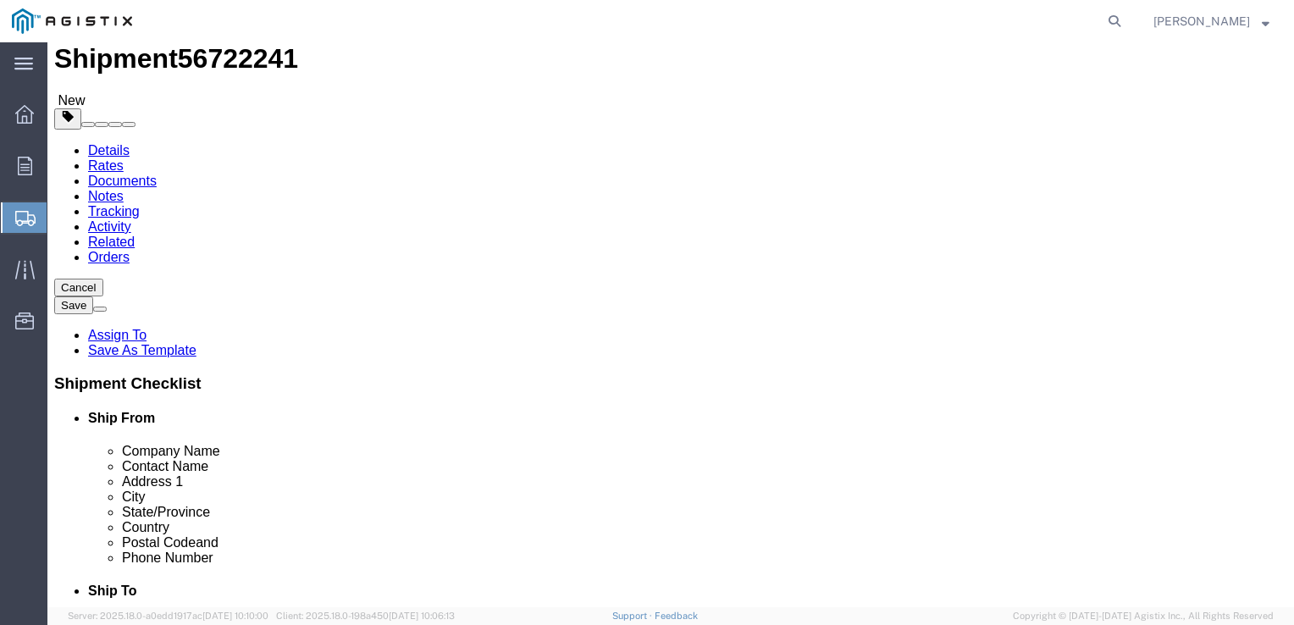
scroll to position [48, 0]
type input "160.00"
click link "Add Content"
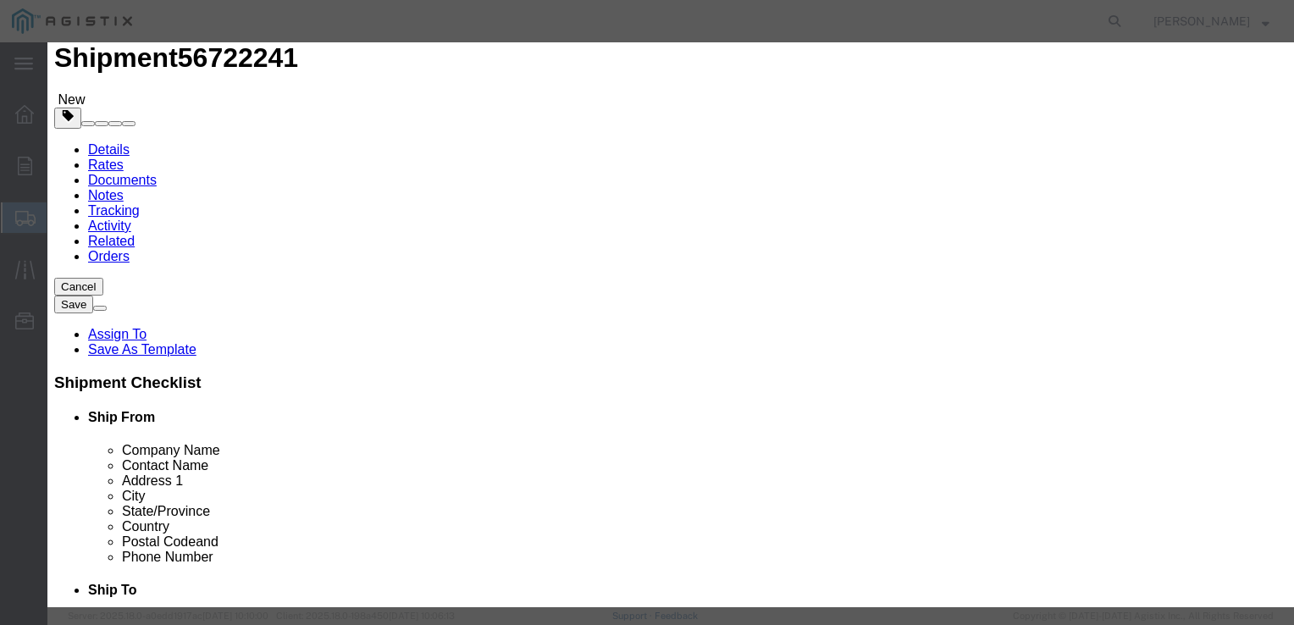
click input "text"
type input "FILTER ELEMENTS"
type input "36101.88"
type input "069100"
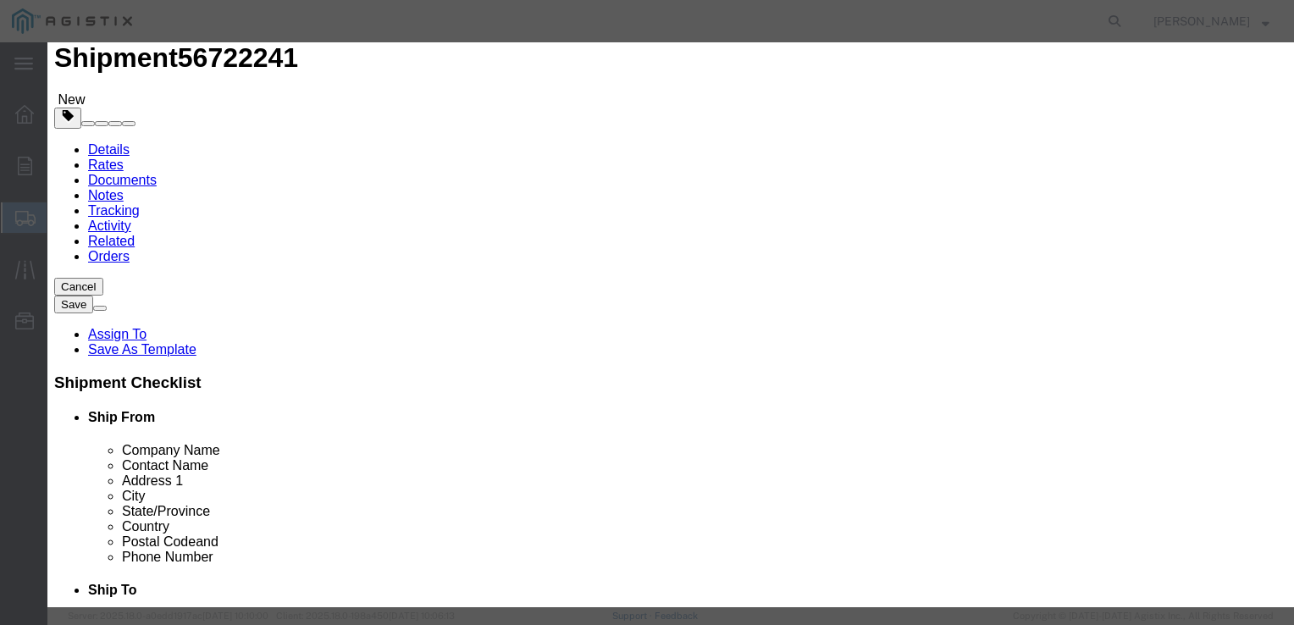
click input "36101.88"
click input "0"
type input "96"
drag, startPoint x: 381, startPoint y: 190, endPoint x: 328, endPoint y: 190, distance: 53.3
click input "3465780.48"
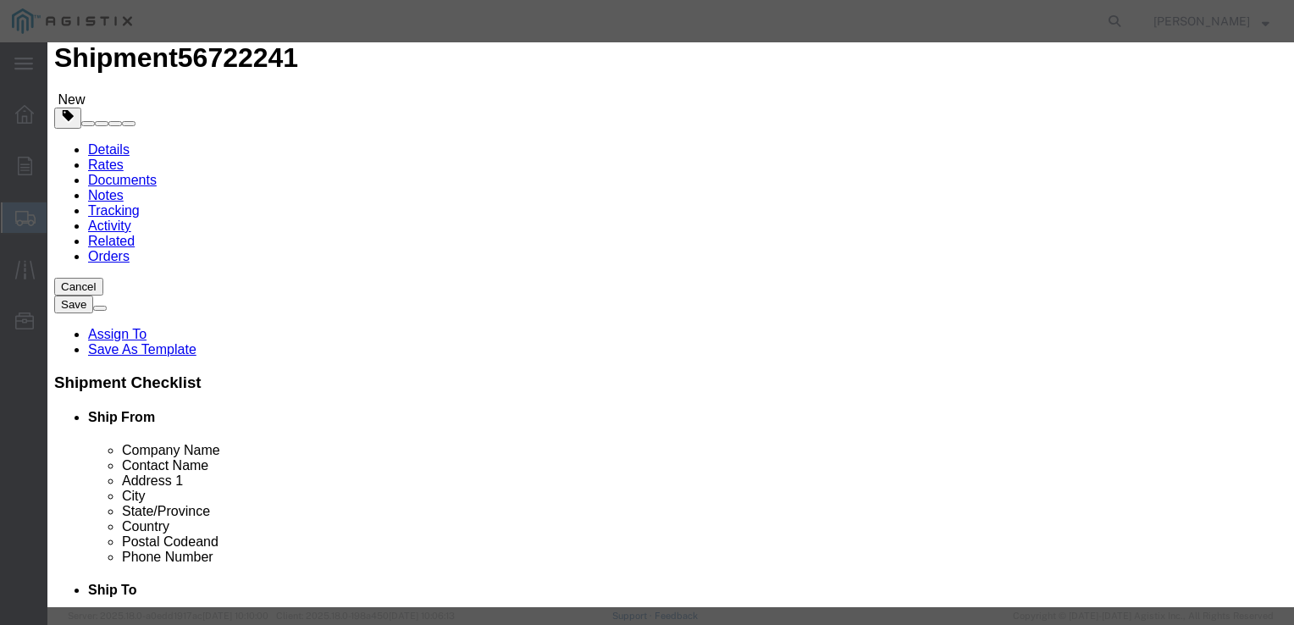
drag, startPoint x: 422, startPoint y: 191, endPoint x: 324, endPoint y: 192, distance: 97.4
click input "3465780.48"
type input "18008.64"
click select "Select 50 55 60 65 70 85 92.5 100 125 175 250 300 400"
select select "250"
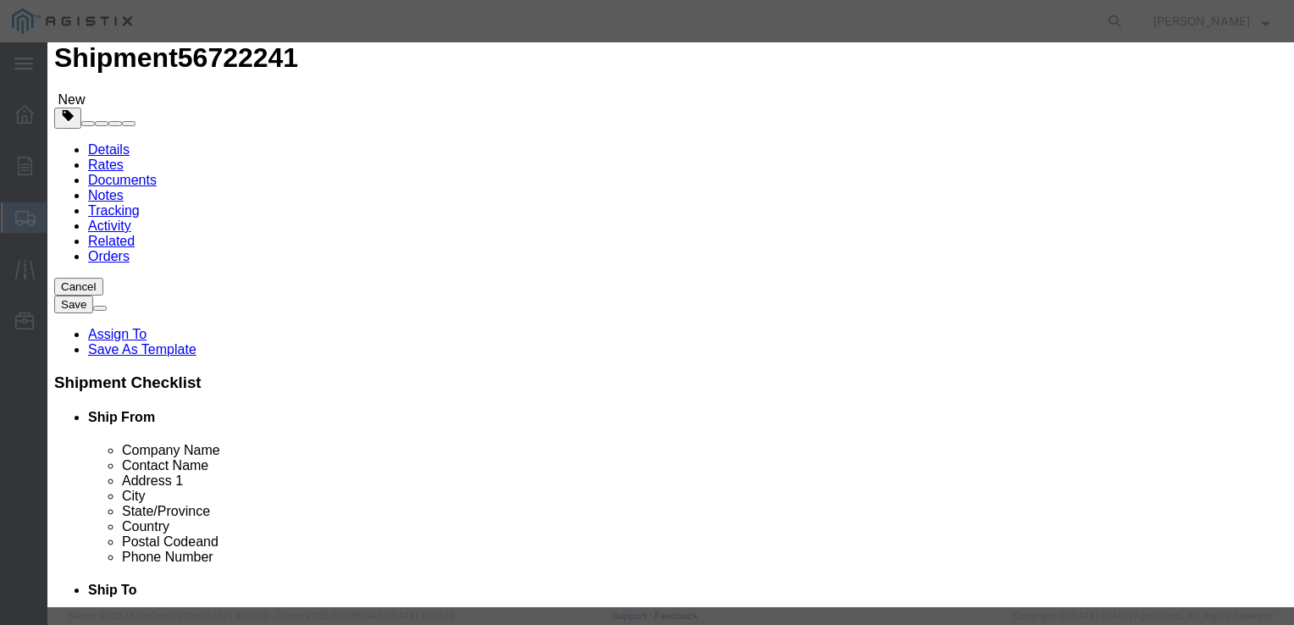
click select "Select 50 55 60 65 70 85 92.5 100 125 175 250 300 400"
click textarea
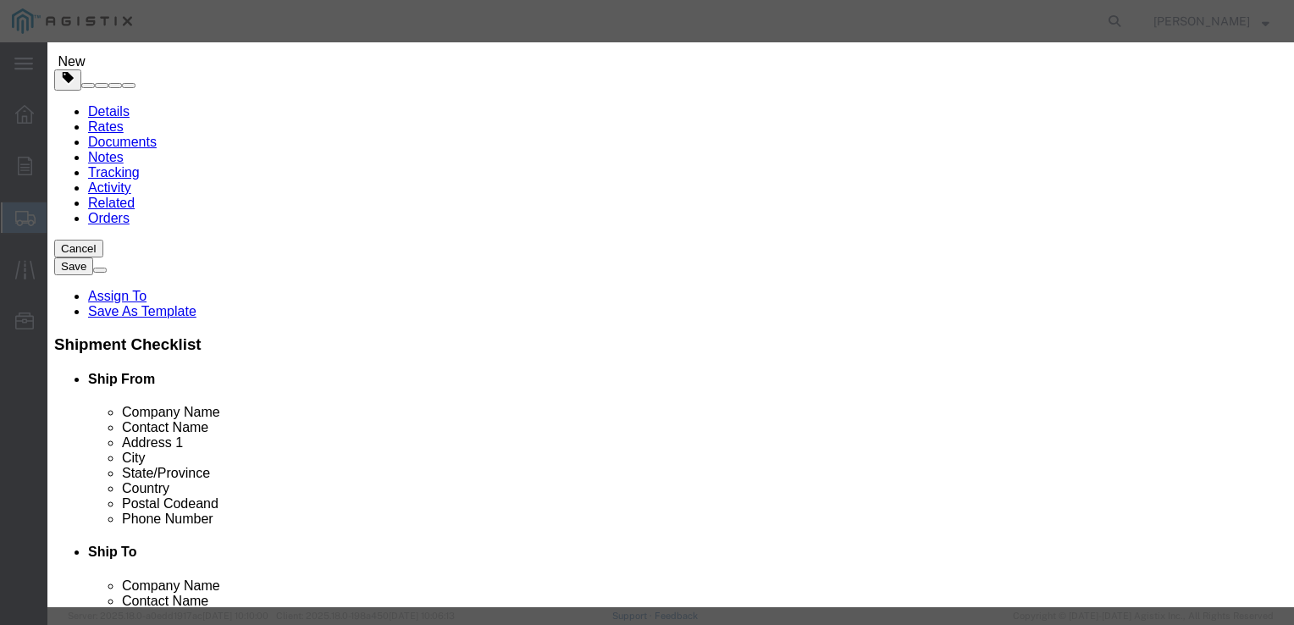
scroll to position [91, 0]
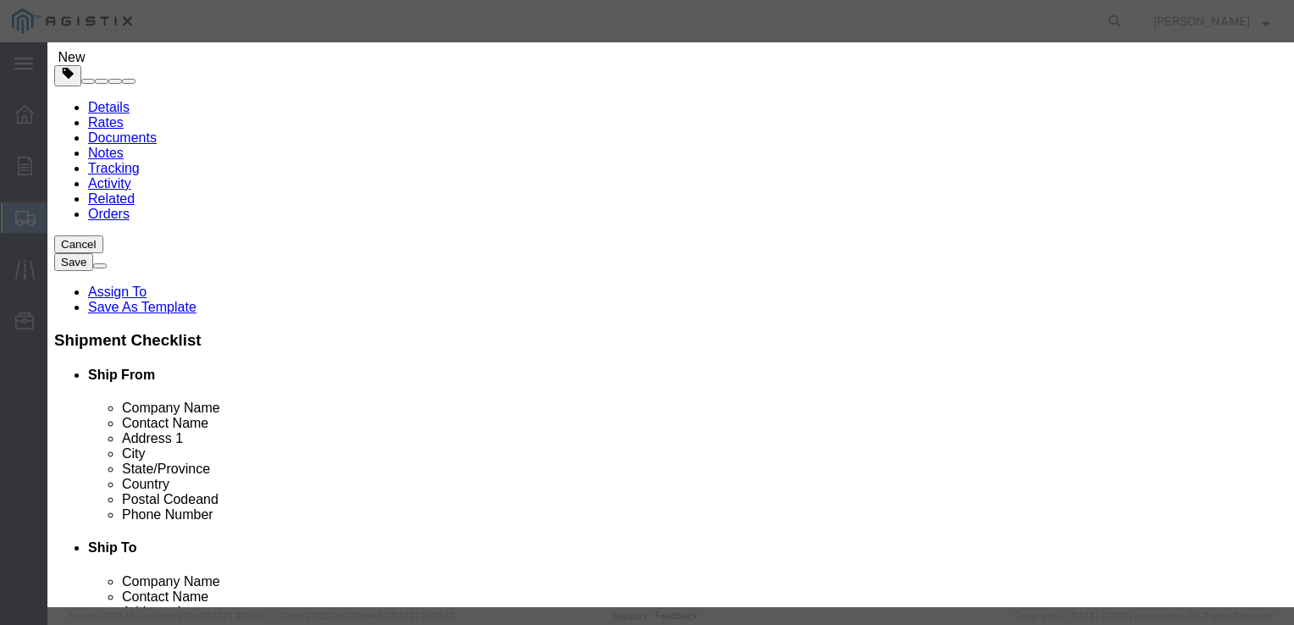
type textarea "DO NOT STACK"
click button "Save & Close"
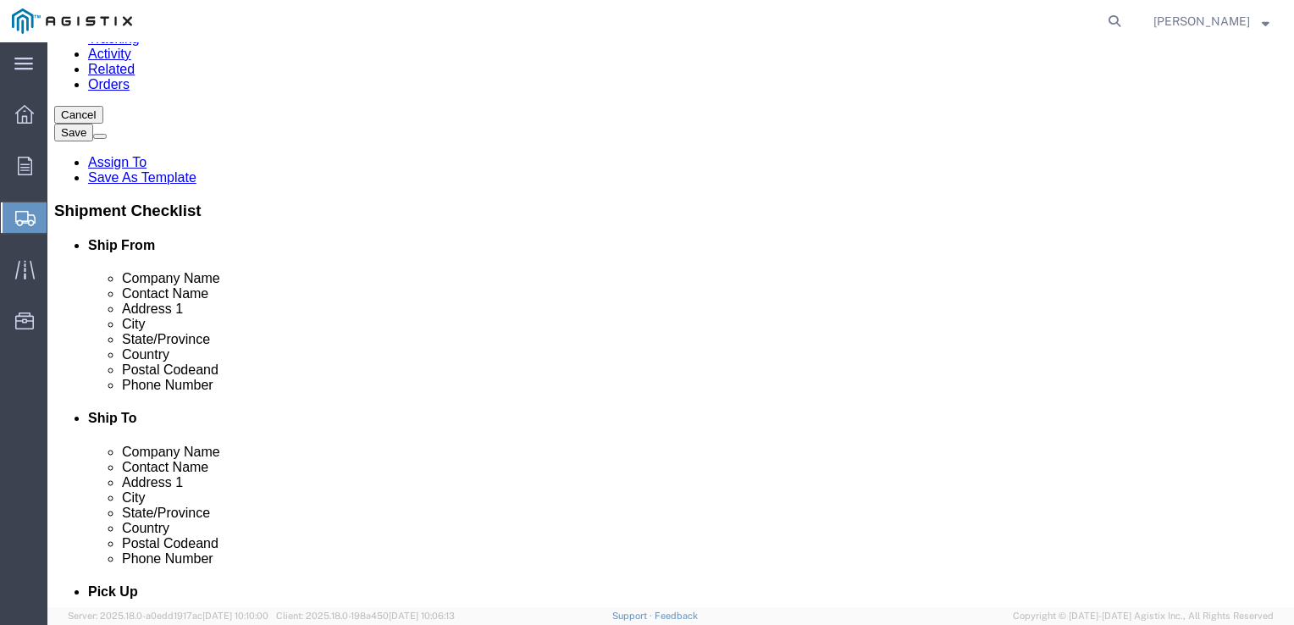
scroll to position [223, 0]
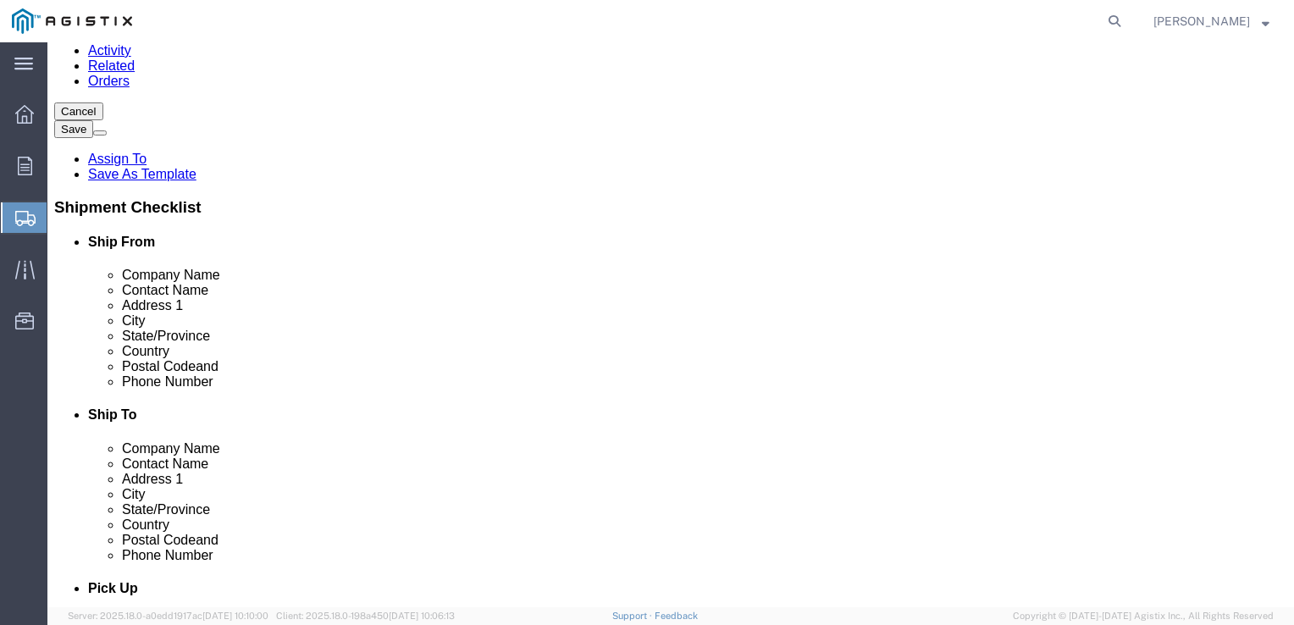
click button "Rate Shipment"
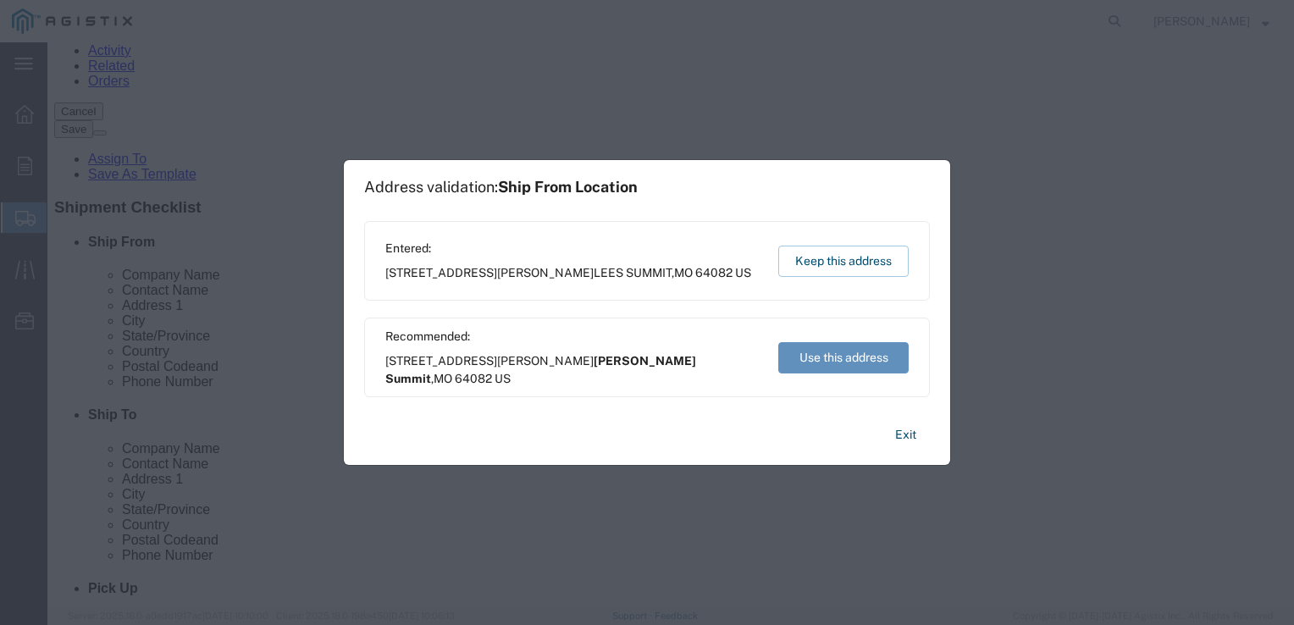
click at [838, 360] on button "Use this address" at bounding box center [843, 357] width 130 height 31
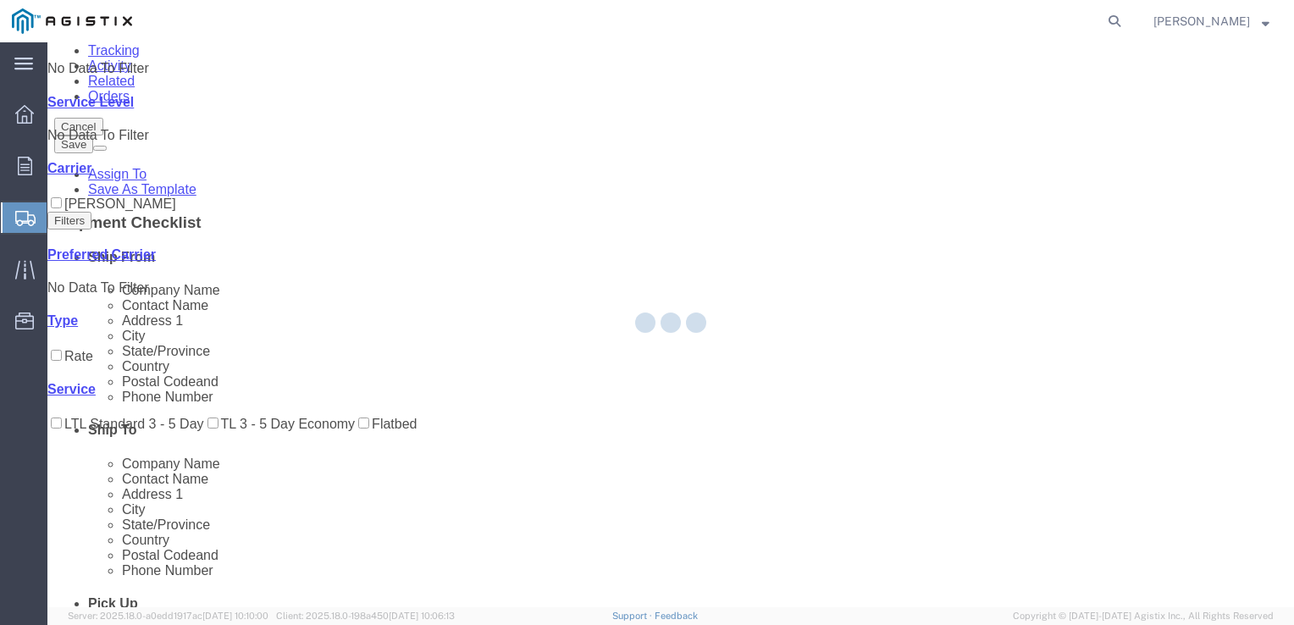
scroll to position [0, 0]
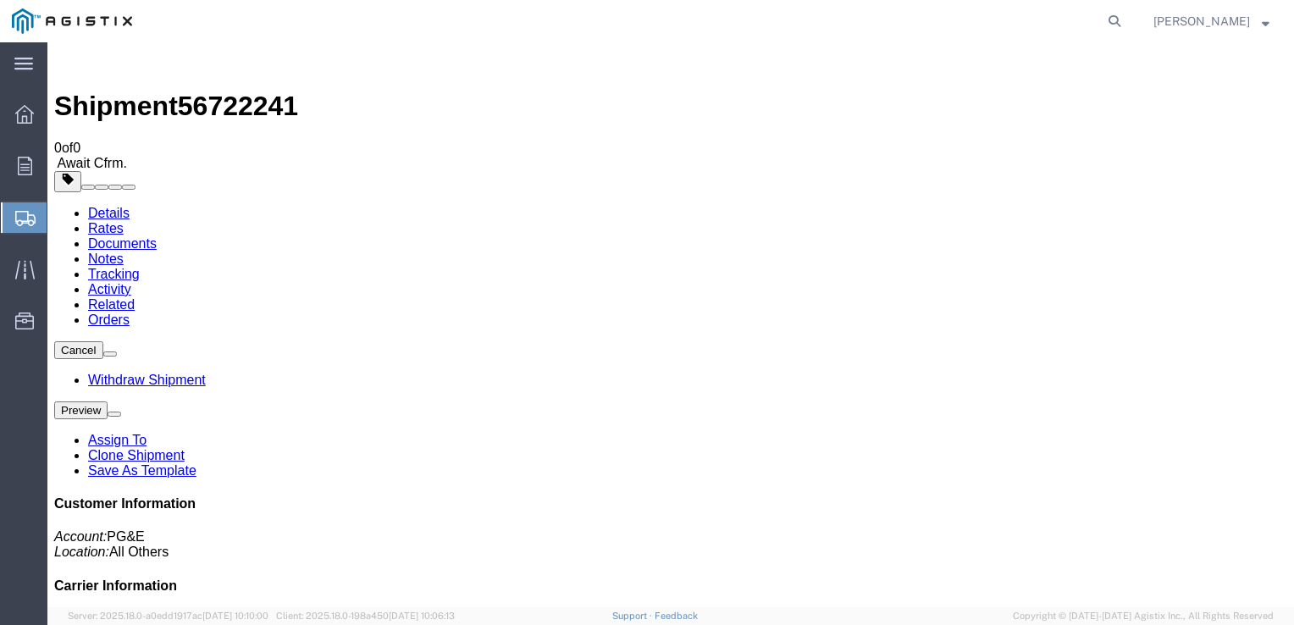
drag, startPoint x: 985, startPoint y: 262, endPoint x: 1111, endPoint y: 259, distance: 125.3
click at [1111, 611] on p "Tracking No: 56722241 Carrier Name: [PERSON_NAME] [PERSON_NAME] Service Level: …" at bounding box center [670, 634] width 1233 height 46
drag, startPoint x: 1111, startPoint y: 259, endPoint x: 1084, endPoint y: 262, distance: 27.2
copy p "Tracking No: 56722241"
